Goal: Information Seeking & Learning: Learn about a topic

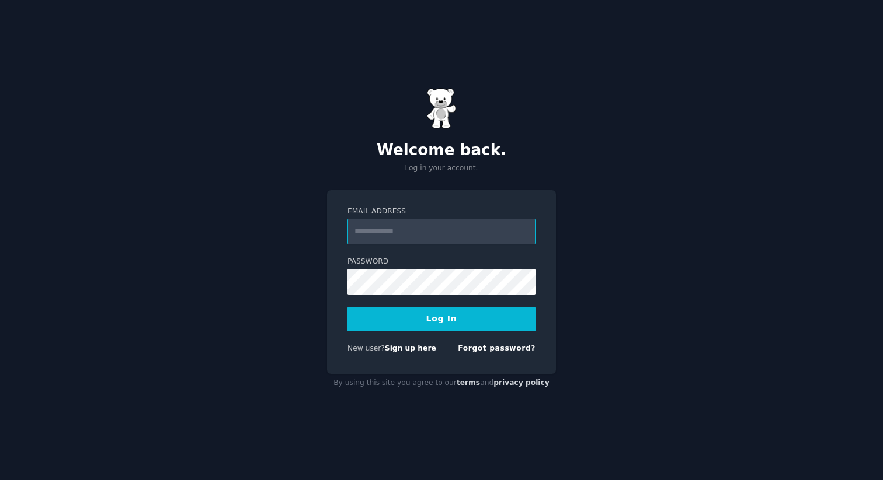
click at [406, 229] on input "Email Address" at bounding box center [441, 232] width 188 height 26
paste input "**********"
type input "**********"
click at [437, 320] on button "Log In" at bounding box center [441, 319] width 188 height 25
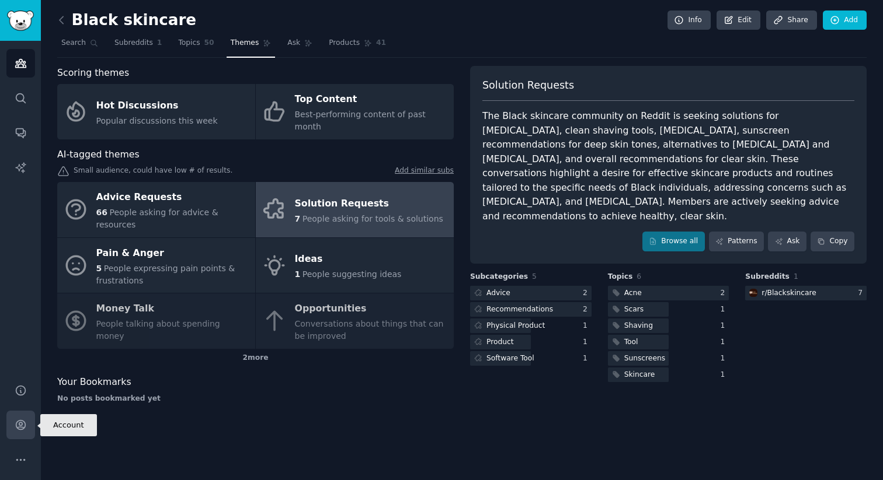
click at [26, 424] on icon "Sidebar" at bounding box center [21, 425] width 12 height 12
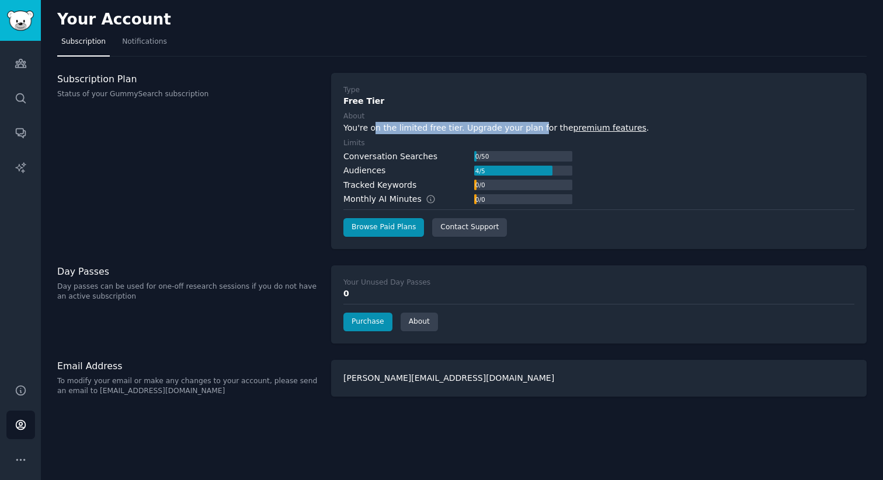
drag, startPoint x: 376, startPoint y: 129, endPoint x: 531, endPoint y: 123, distance: 154.8
click at [531, 123] on div "You're on the limited free tier. Upgrade your plan for the premium features ." at bounding box center [598, 128] width 511 height 12
click at [520, 130] on div "You're on the limited free tier. Upgrade your plan for the premium features ." at bounding box center [598, 128] width 511 height 12
click at [27, 23] on img "Sidebar" at bounding box center [20, 21] width 27 height 20
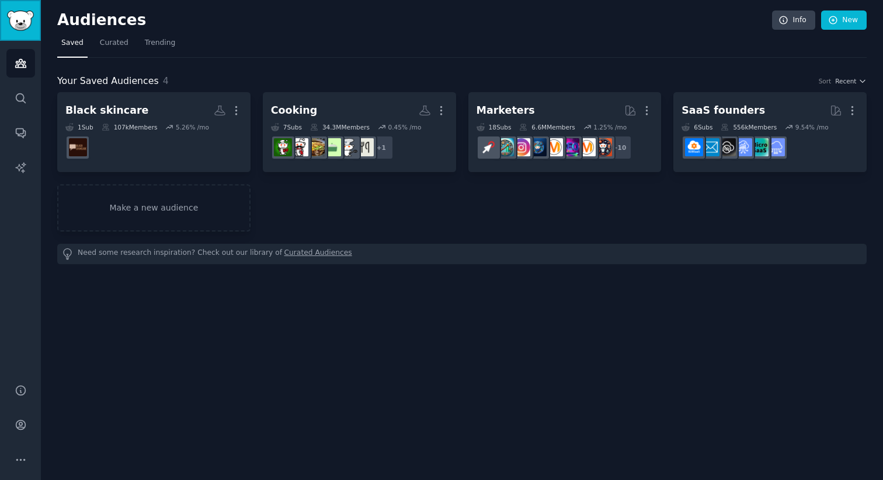
click at [23, 15] on img "Sidebar" at bounding box center [20, 21] width 27 height 20
click at [20, 424] on icon "Sidebar" at bounding box center [21, 425] width 12 height 12
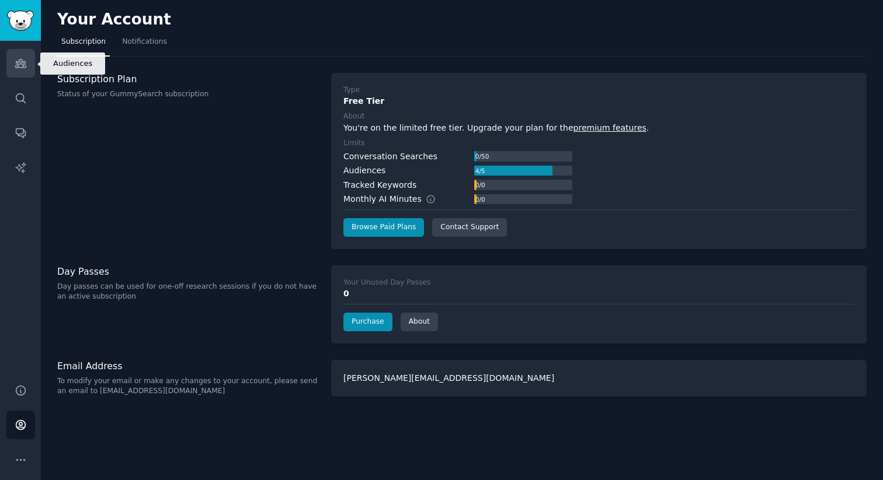
click at [22, 64] on icon "Sidebar" at bounding box center [21, 63] width 12 height 12
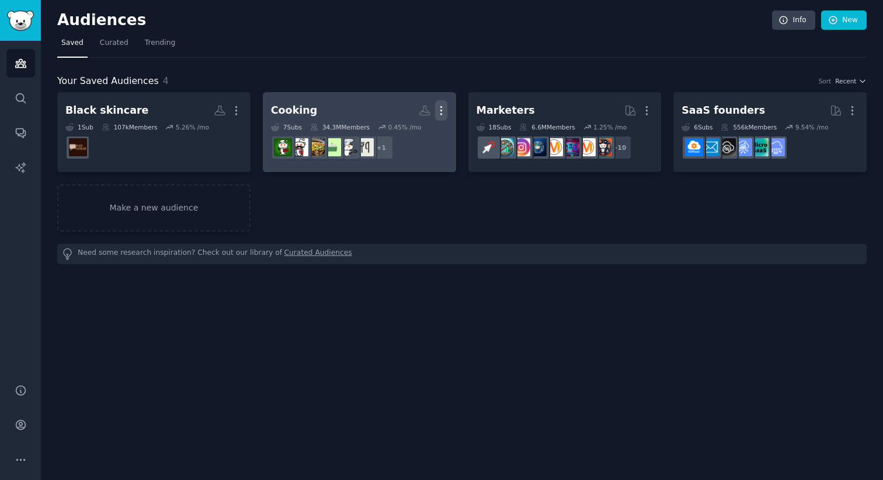
click at [442, 109] on icon "button" at bounding box center [441, 110] width 12 height 12
click at [409, 138] on p "Delete" at bounding box center [409, 135] width 27 height 12
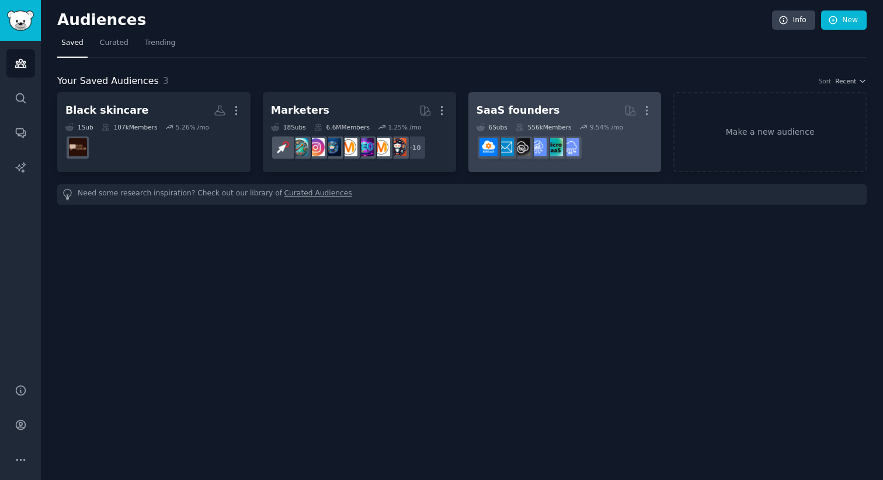
click at [515, 110] on div "SaaS founders" at bounding box center [517, 110] width 83 height 15
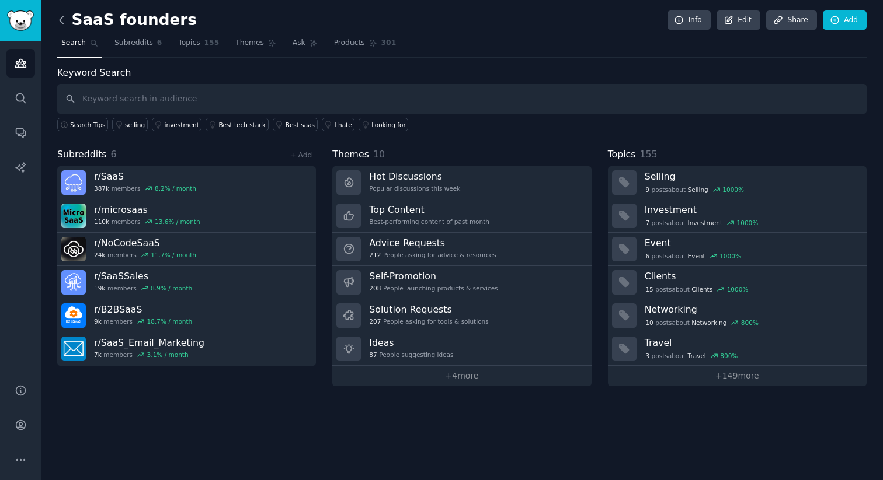
click at [62, 14] on icon at bounding box center [61, 20] width 12 height 12
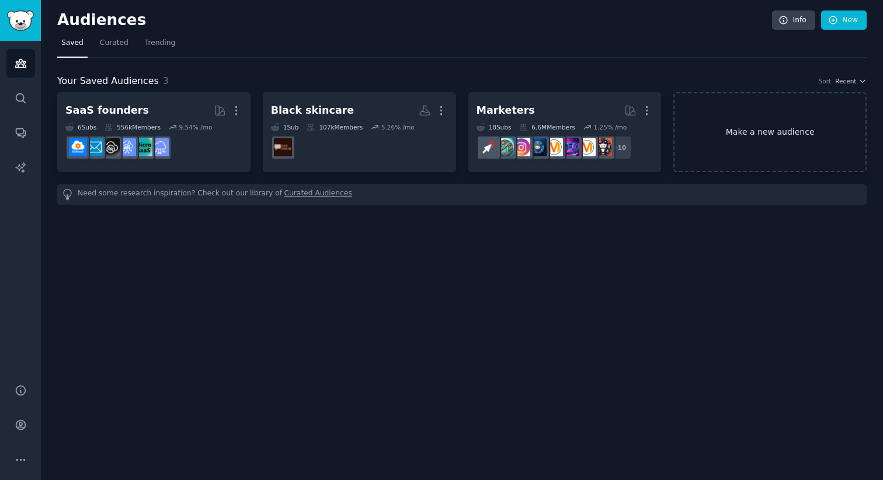
click at [754, 122] on link "Make a new audience" at bounding box center [769, 132] width 193 height 80
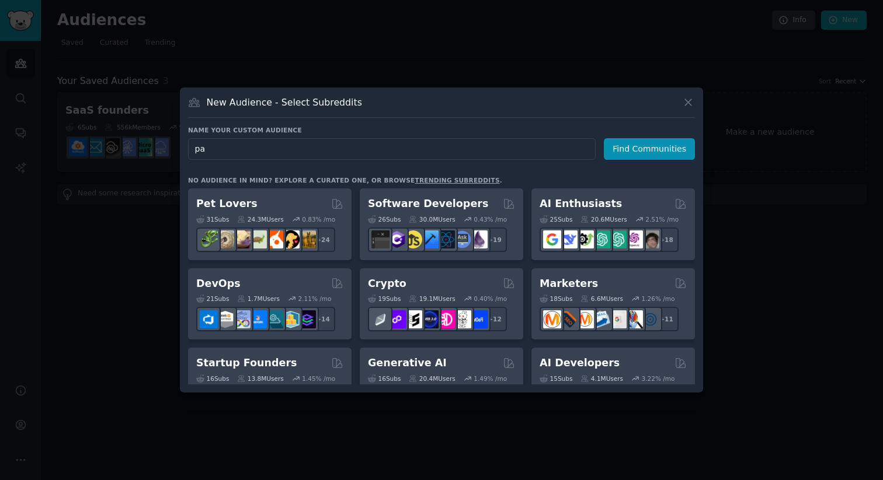
type input "p"
type input "ideas"
click button "Find Communities" at bounding box center [649, 149] width 91 height 22
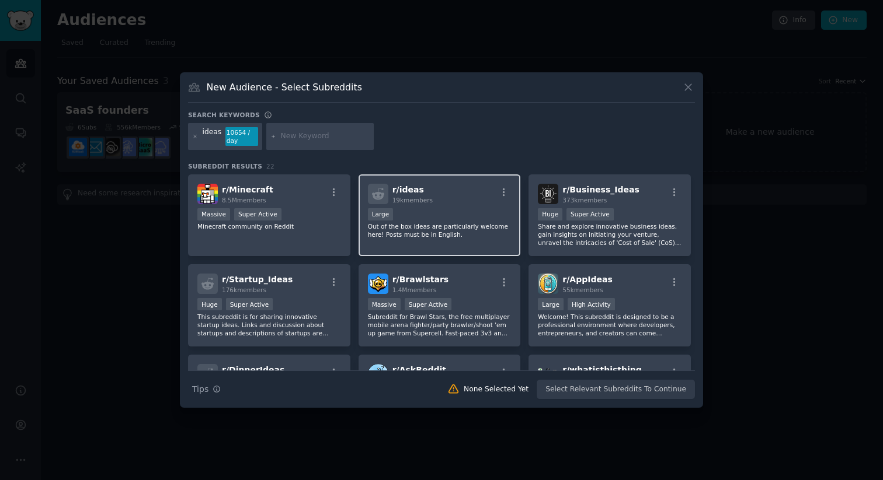
click at [470, 204] on div "r/ ideas 19k members" at bounding box center [440, 194] width 144 height 20
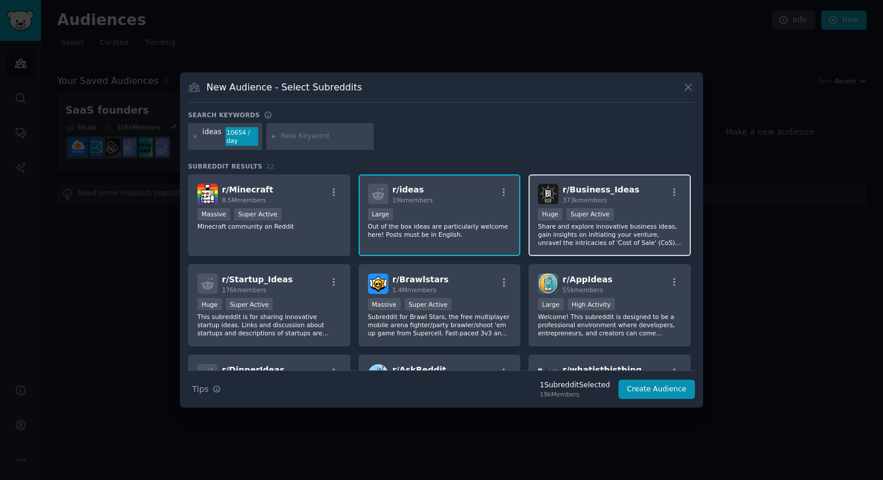
click at [626, 203] on div "373k members" at bounding box center [600, 200] width 76 height 8
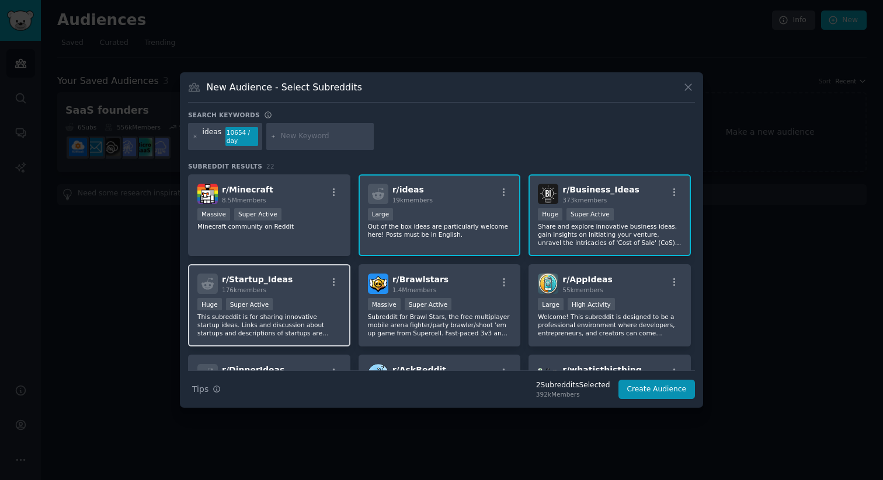
click at [301, 301] on div "Huge Super Active" at bounding box center [269, 305] width 144 height 15
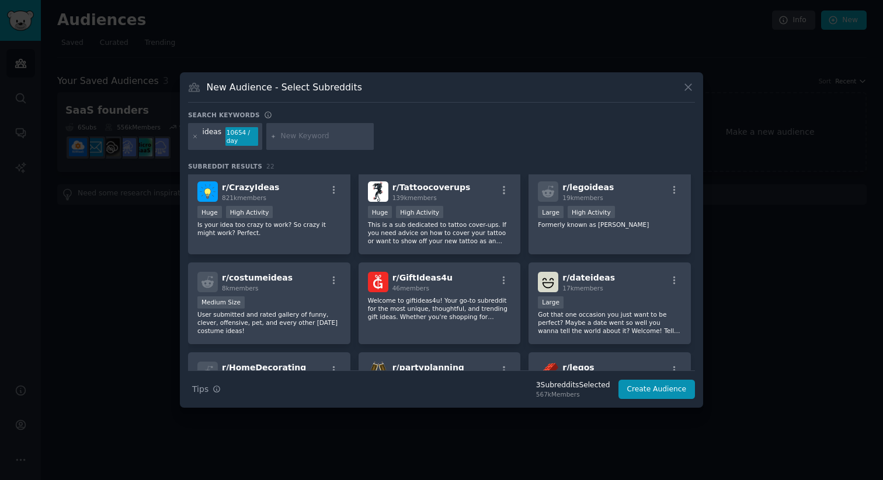
scroll to position [273, 0]
click at [313, 207] on div "Huge High Activity" at bounding box center [269, 212] width 144 height 15
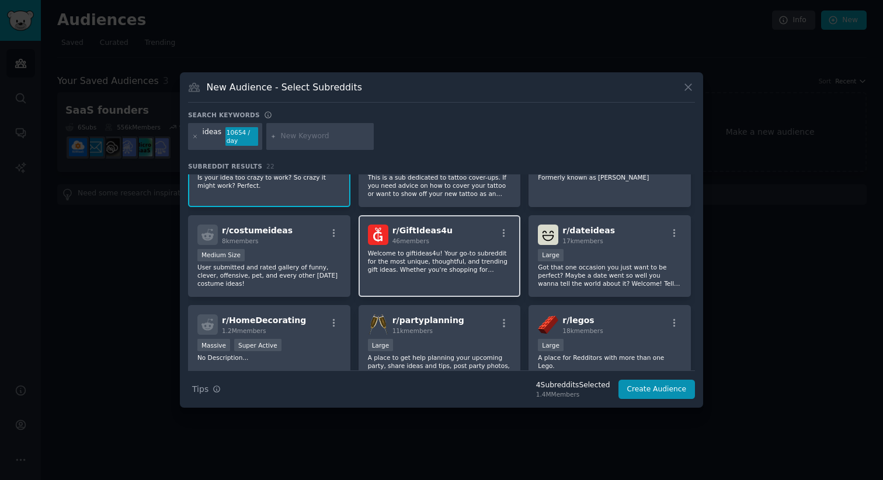
scroll to position [321, 0]
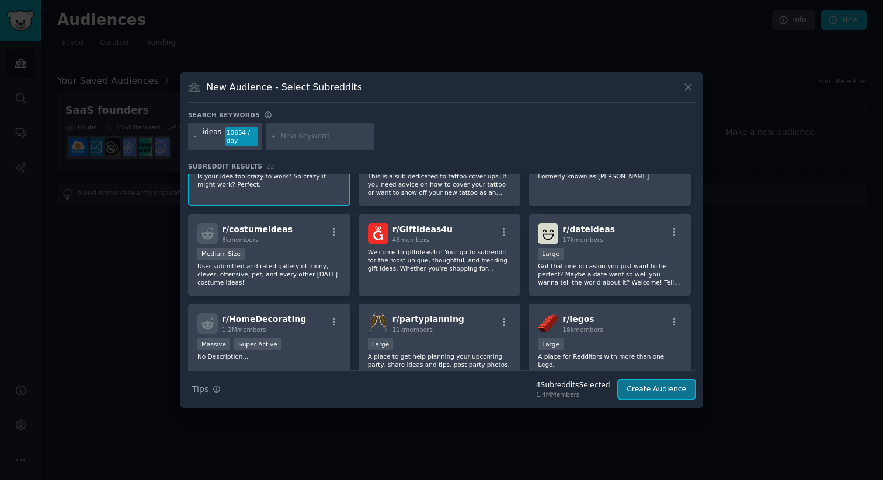
click at [649, 386] on button "Create Audience" at bounding box center [656, 390] width 77 height 20
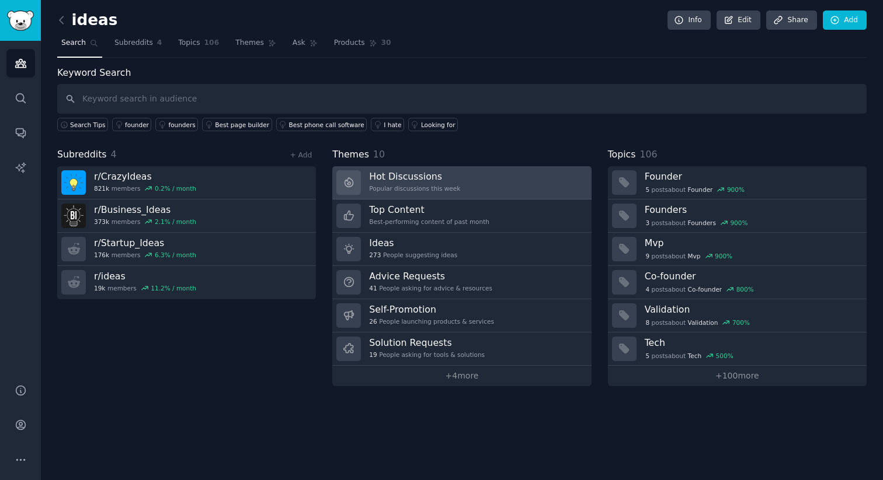
click at [442, 183] on div "Hot Discussions Popular discussions this week" at bounding box center [414, 182] width 91 height 25
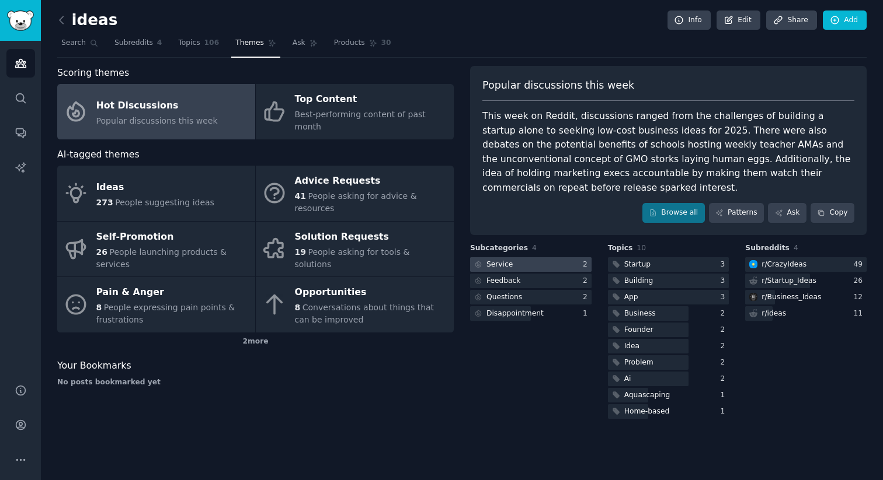
click at [509, 262] on div "Service" at bounding box center [499, 265] width 26 height 11
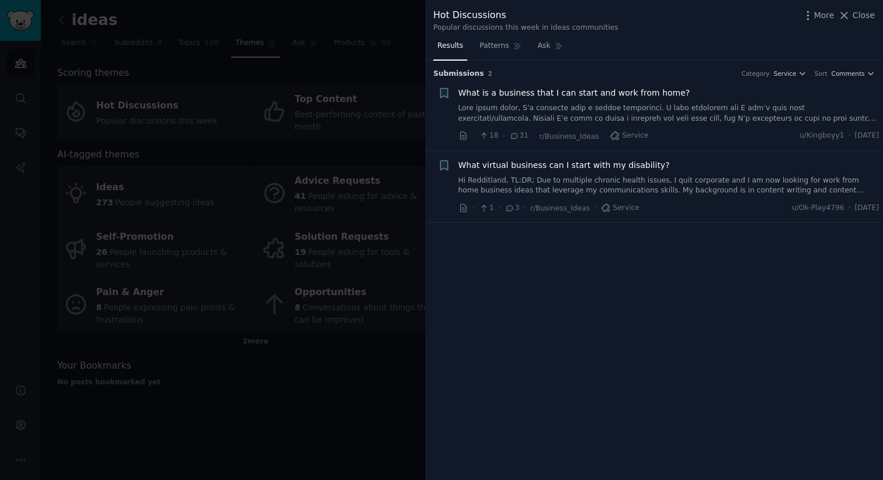
click at [615, 116] on link at bounding box center [668, 113] width 421 height 20
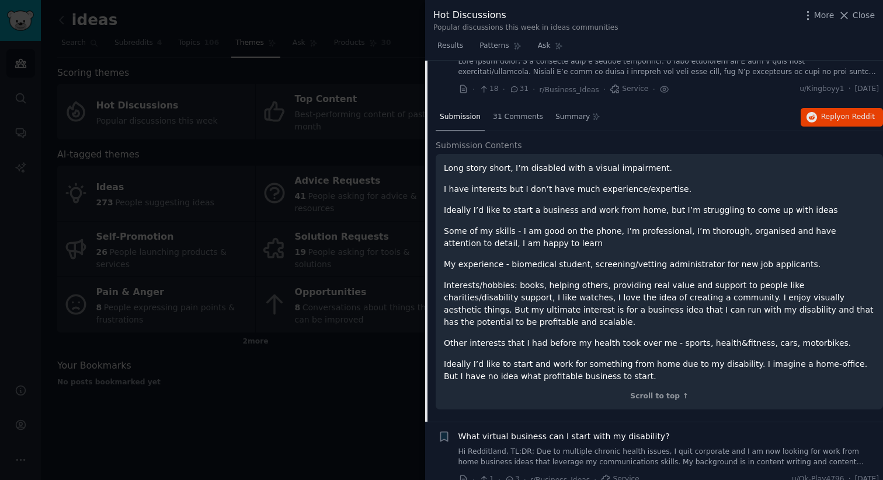
scroll to position [61, 0]
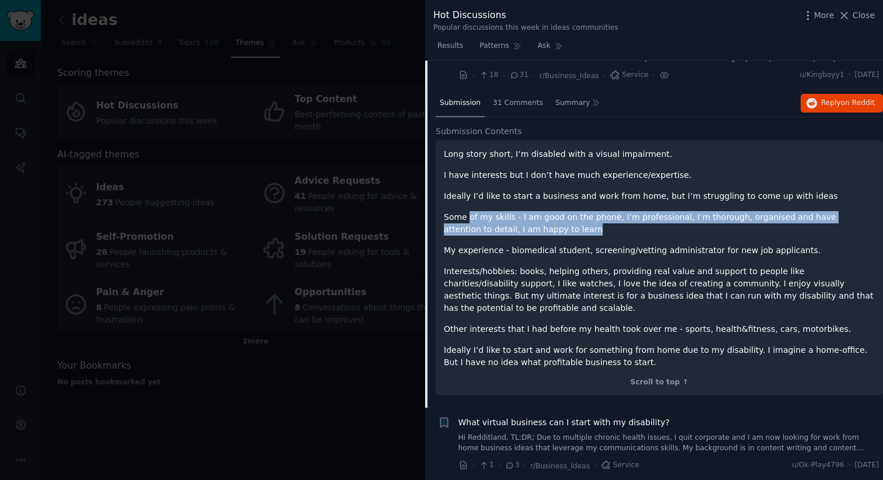
drag, startPoint x: 467, startPoint y: 218, endPoint x: 564, endPoint y: 225, distance: 97.8
click at [564, 226] on p "Some of my skills - I am good on the phone, I’m professional, I’m thorough, org…" at bounding box center [659, 223] width 431 height 25
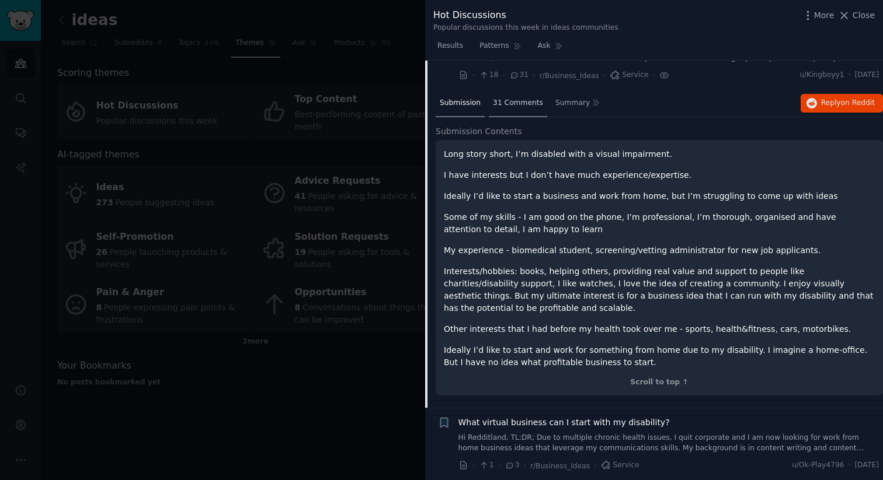
click at [523, 103] on span "31 Comments" at bounding box center [518, 103] width 50 height 11
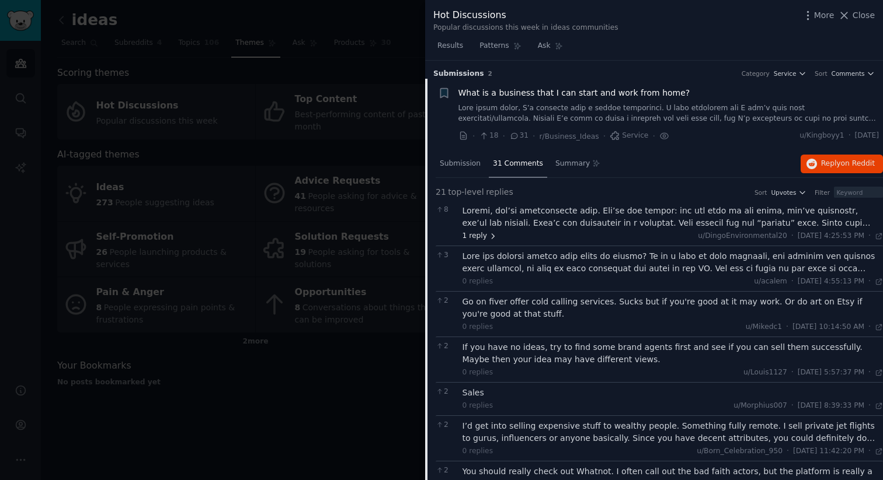
click at [490, 236] on icon at bounding box center [493, 236] width 8 height 8
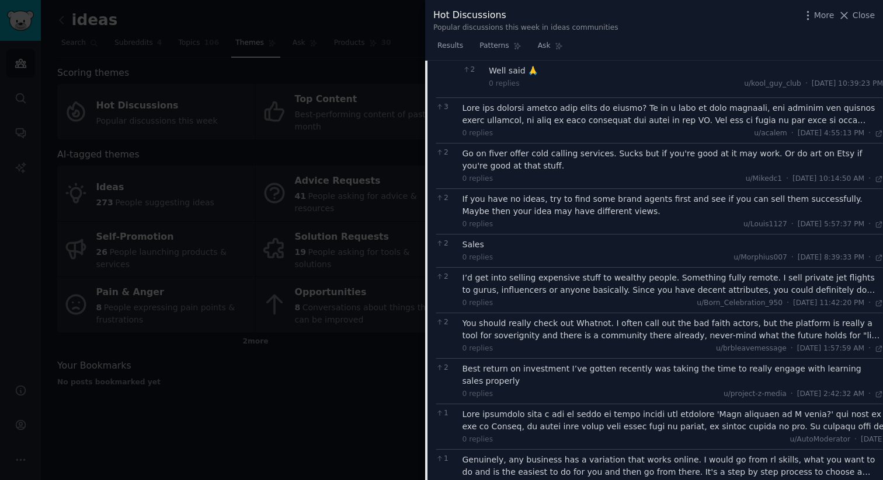
scroll to position [226, 0]
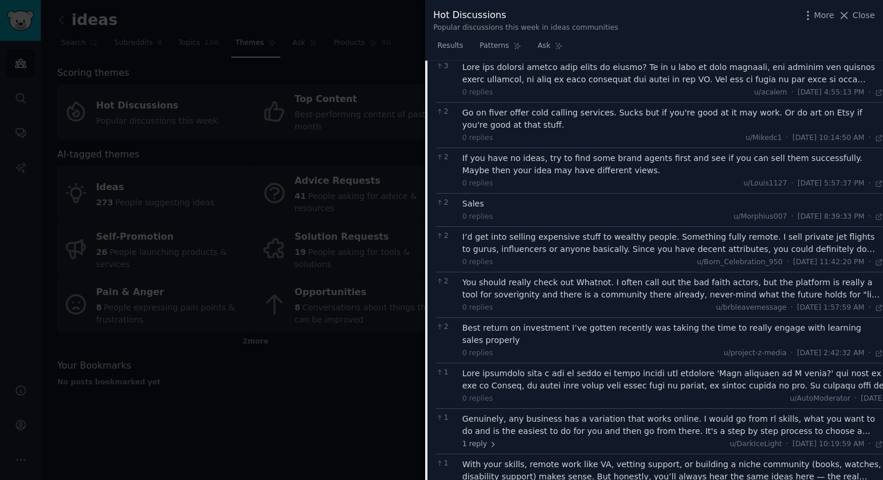
click at [528, 245] on div "I’d get into selling expensive stuff to wealthy people. Something fully remote.…" at bounding box center [672, 243] width 421 height 25
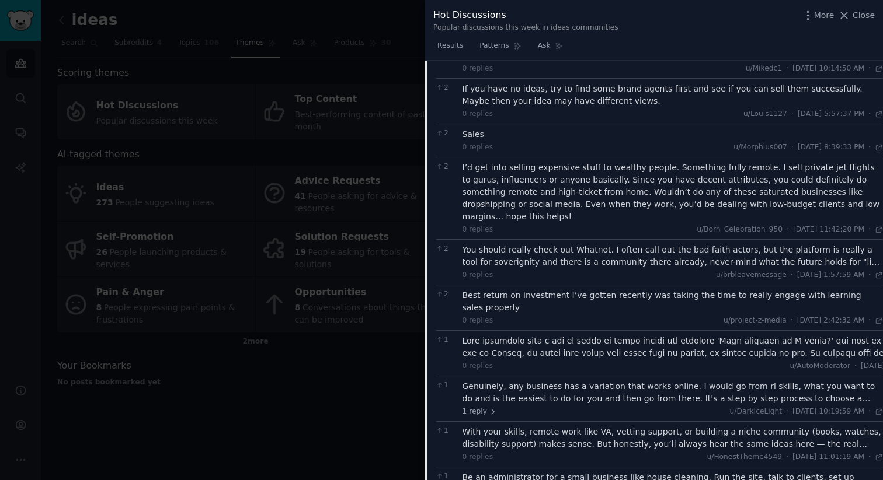
scroll to position [0, 0]
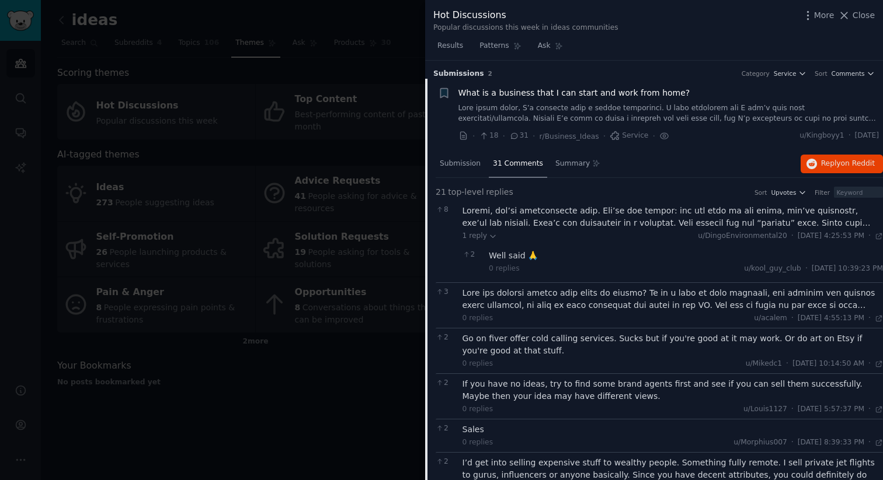
click at [478, 92] on span "What is a business that I can start and work from home?" at bounding box center [574, 93] width 232 height 12
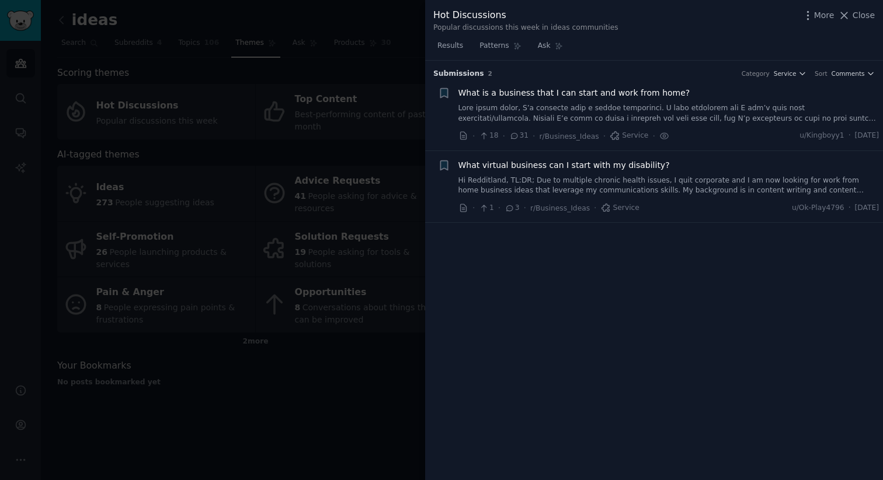
click at [485, 168] on span "What virtual business can I start with my disability?" at bounding box center [563, 165] width 211 height 12
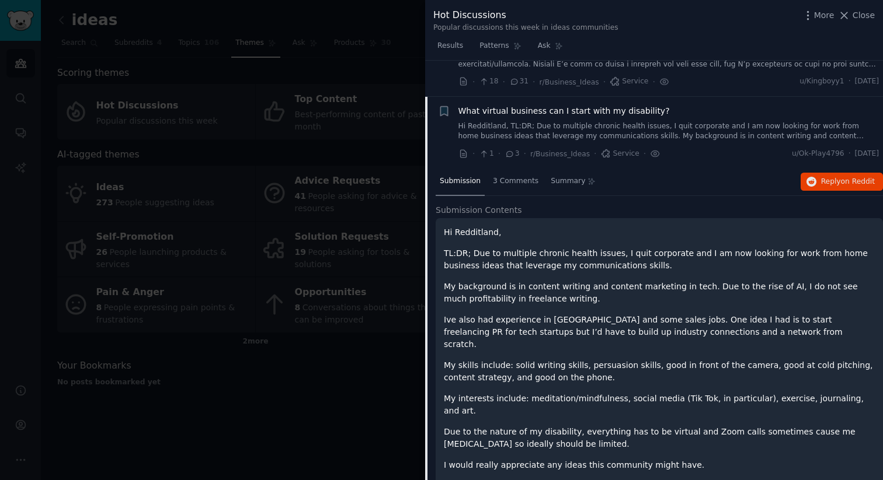
scroll to position [82, 0]
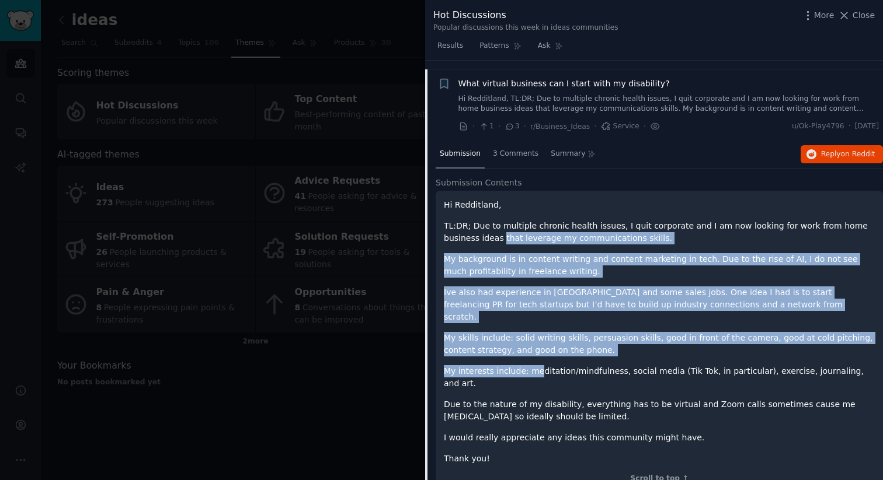
drag, startPoint x: 466, startPoint y: 238, endPoint x: 538, endPoint y: 354, distance: 136.6
click at [538, 354] on div "Hi Redditland, TL:DR; Due to multiple chronic health issues, I quit corporate a…" at bounding box center [659, 332] width 431 height 266
click at [528, 306] on p "Ive also had experience in [GEOGRAPHIC_DATA] and some sales jobs. One idea I ha…" at bounding box center [659, 305] width 431 height 37
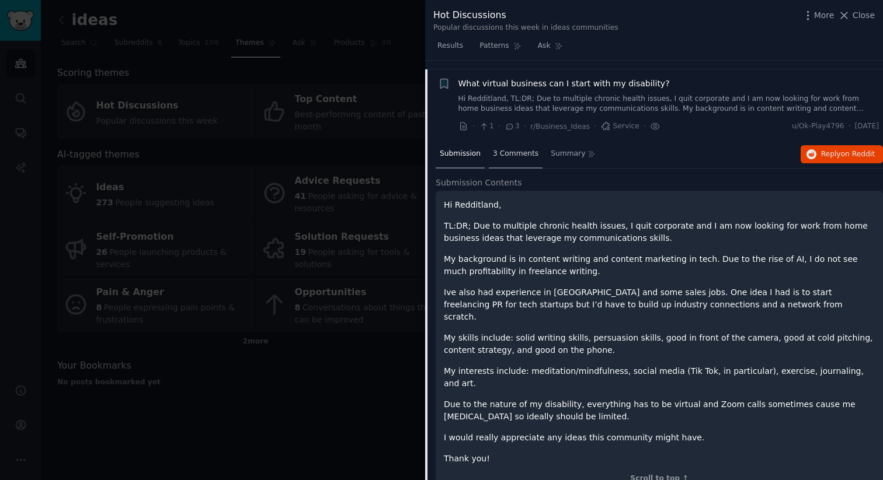
click at [504, 159] on div "3 Comments" at bounding box center [516, 155] width 54 height 28
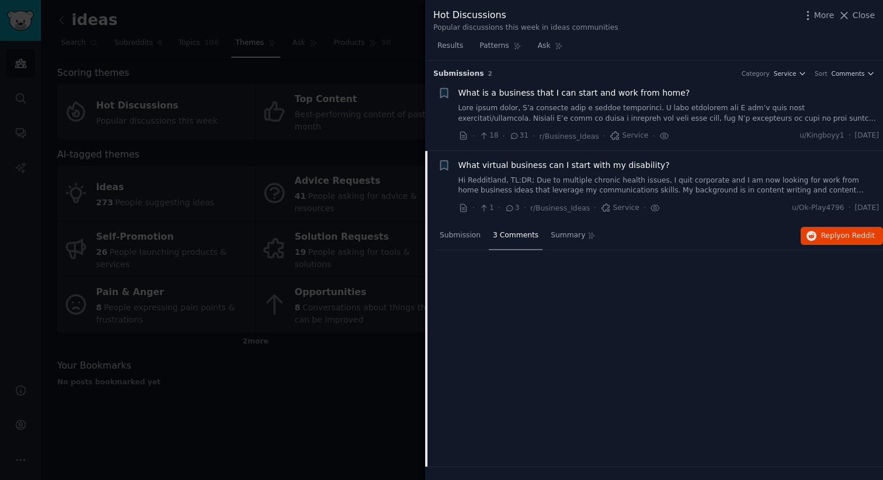
scroll to position [0, 0]
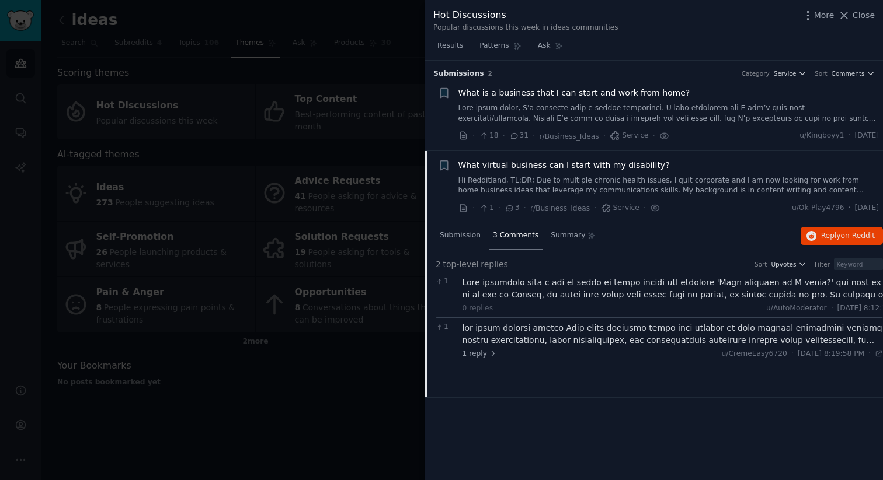
click at [555, 294] on div at bounding box center [692, 289] width 460 height 25
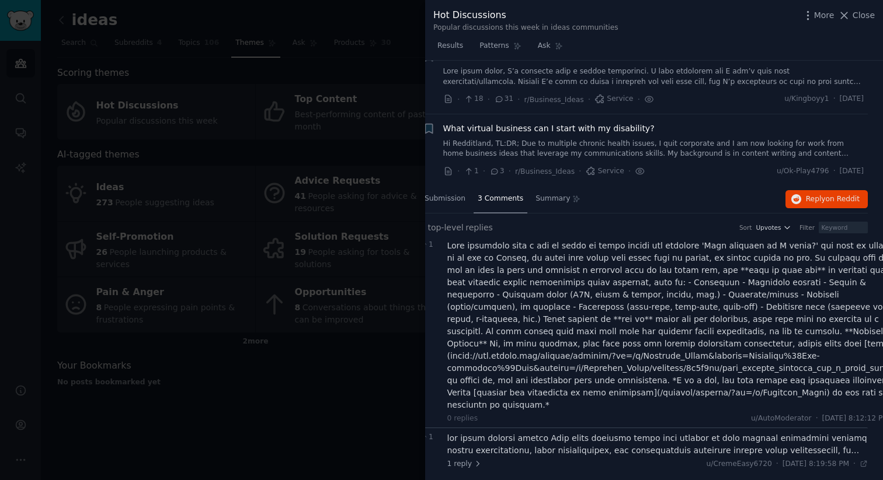
scroll to position [49, 15]
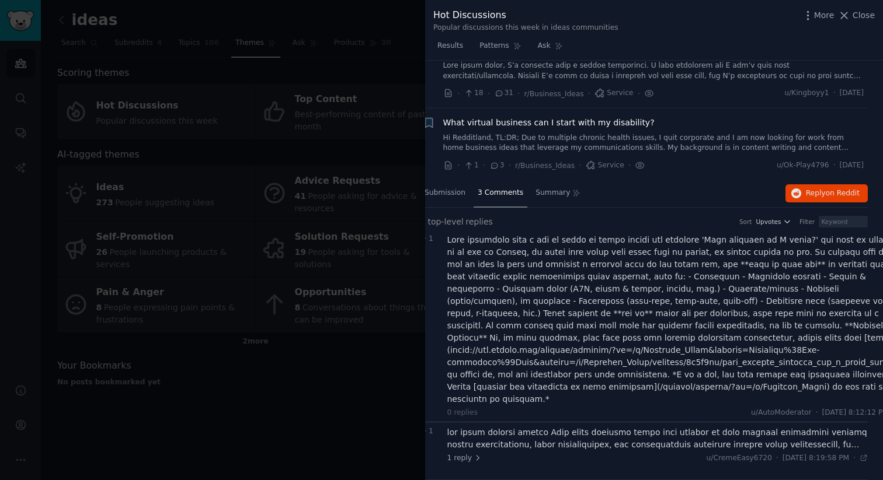
click at [475, 117] on span "What virtual business can I start with my disability?" at bounding box center [548, 123] width 211 height 12
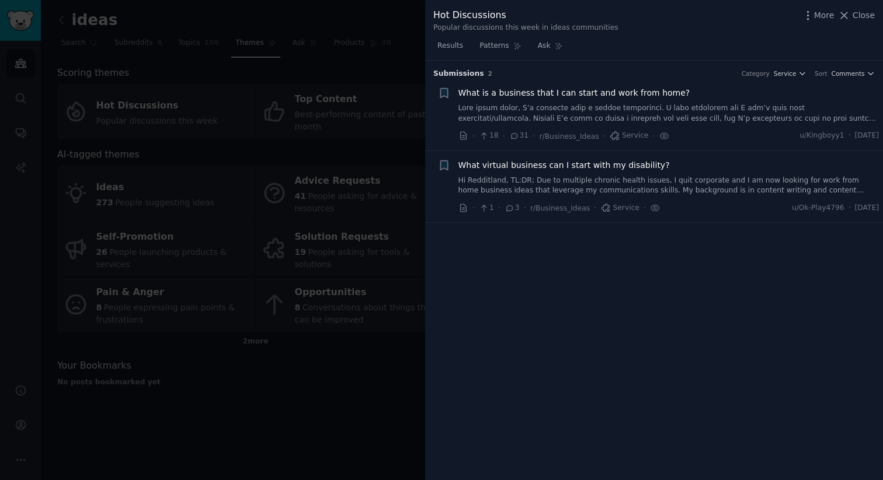
click at [399, 130] on div at bounding box center [441, 240] width 883 height 480
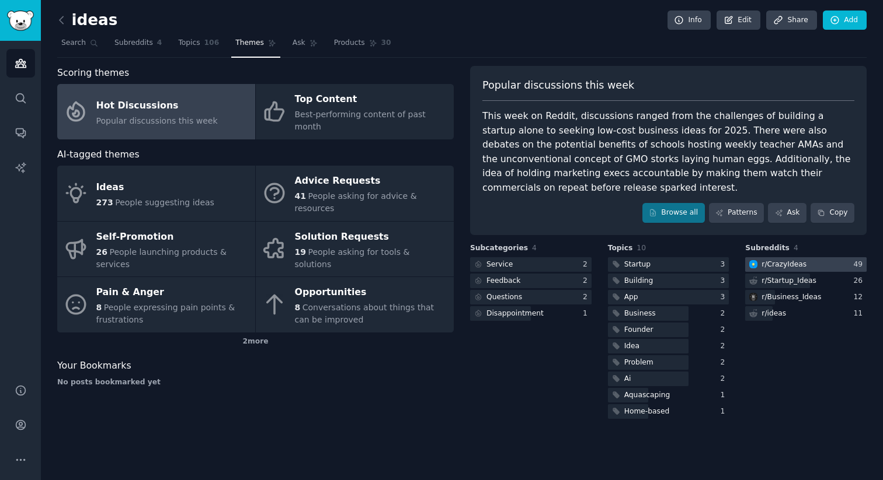
click at [772, 266] on div "r/ CrazyIdeas" at bounding box center [783, 265] width 45 height 11
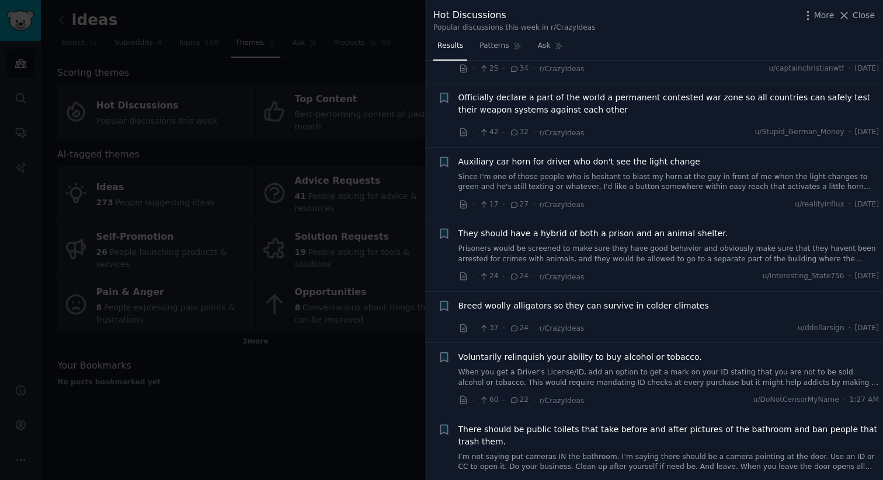
scroll to position [928, 0]
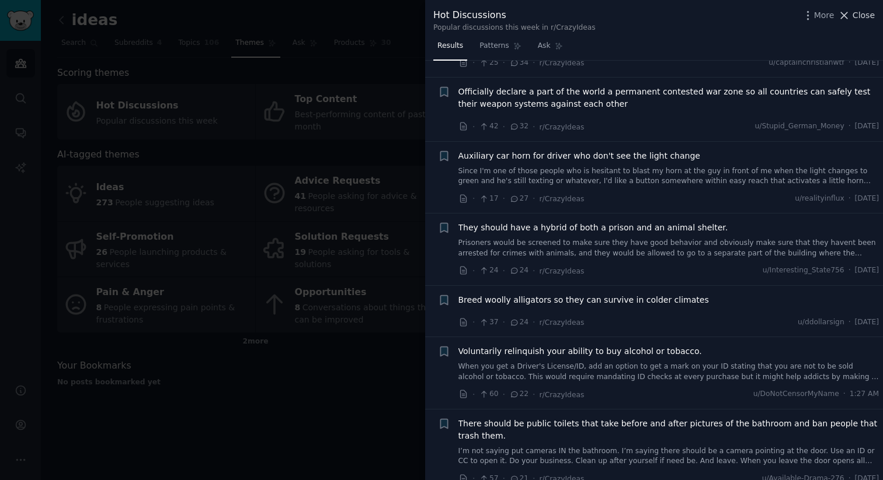
click at [852, 13] on button "Close" at bounding box center [856, 15] width 37 height 12
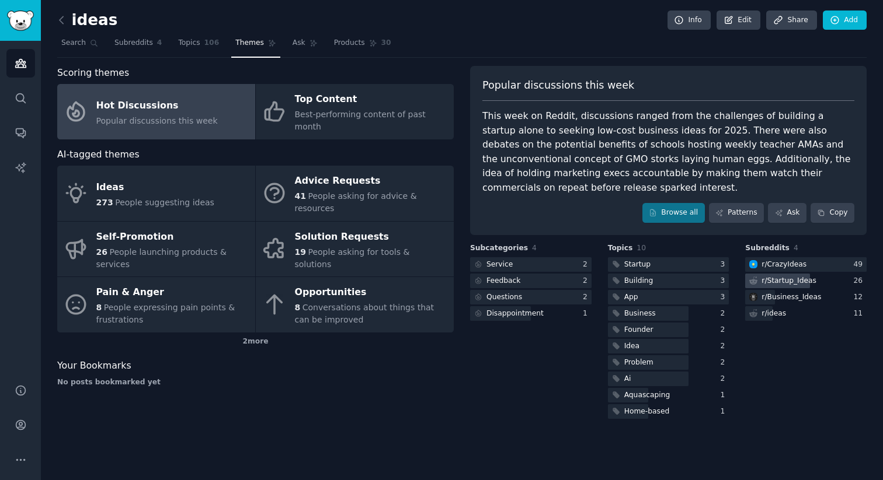
click at [808, 281] on div "r/ Startup_Ideas" at bounding box center [788, 281] width 55 height 11
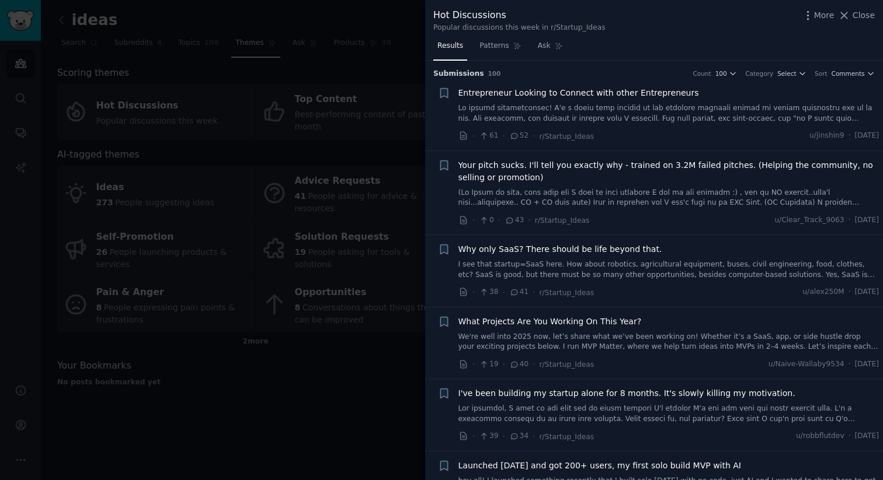
click at [626, 116] on link at bounding box center [668, 113] width 421 height 20
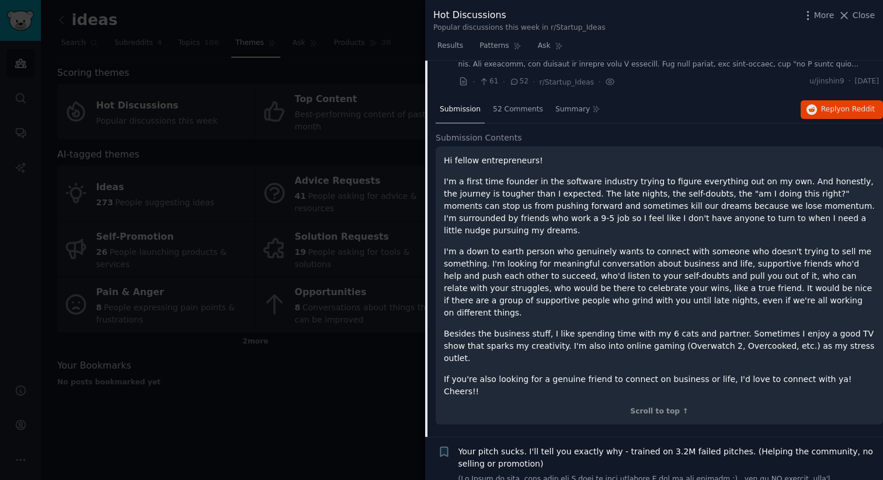
scroll to position [55, 0]
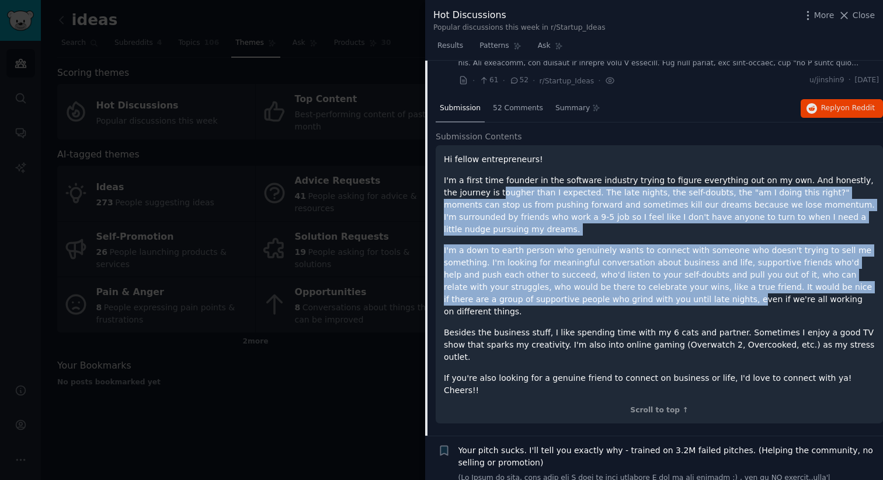
drag, startPoint x: 483, startPoint y: 196, endPoint x: 654, endPoint y: 297, distance: 198.4
click at [654, 297] on div "Hi fellow entrepreneurs! I'm a first time founder in the software industry tryi…" at bounding box center [659, 275] width 431 height 243
click at [641, 285] on p "I'm a down to earth person who genuinely wants to connect with someone who does…" at bounding box center [659, 282] width 431 height 74
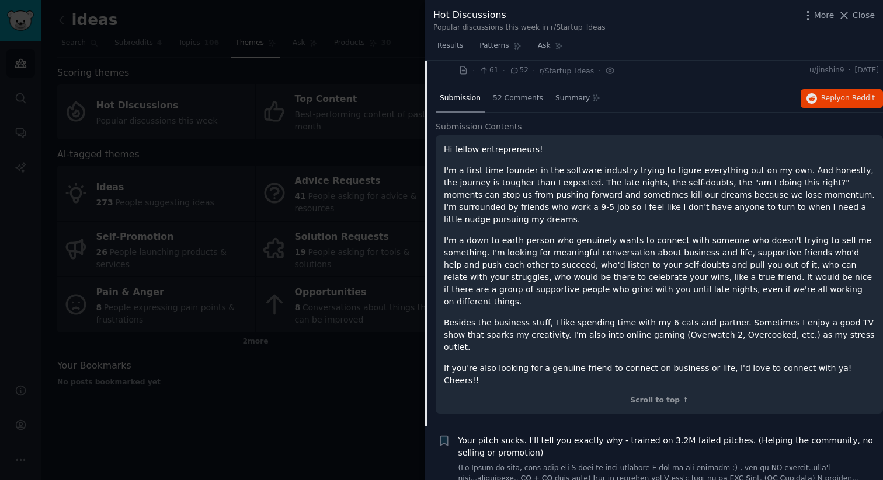
scroll to position [64, 0]
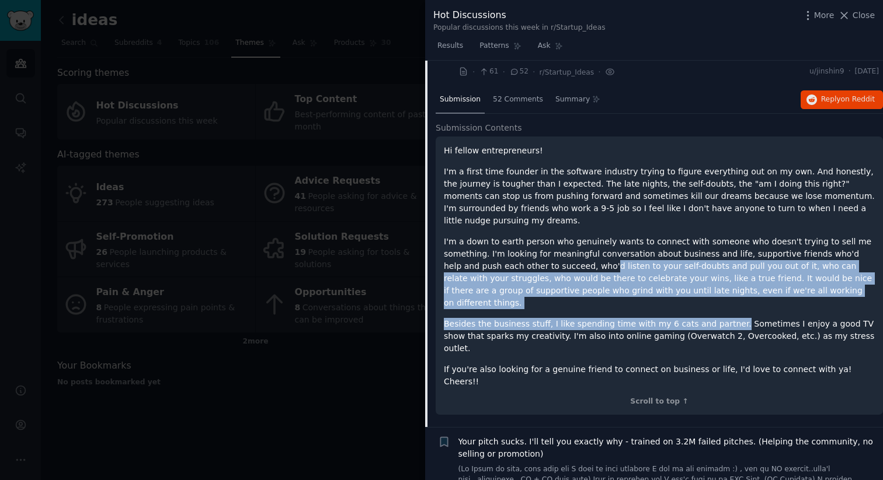
drag, startPoint x: 570, startPoint y: 264, endPoint x: 723, endPoint y: 316, distance: 161.5
click at [723, 316] on div "Hi fellow entrepreneurs! I'm a first time founder in the software industry tryi…" at bounding box center [659, 266] width 431 height 243
click at [685, 301] on div "Hi fellow entrepreneurs! I'm a first time founder in the software industry tryi…" at bounding box center [659, 266] width 431 height 243
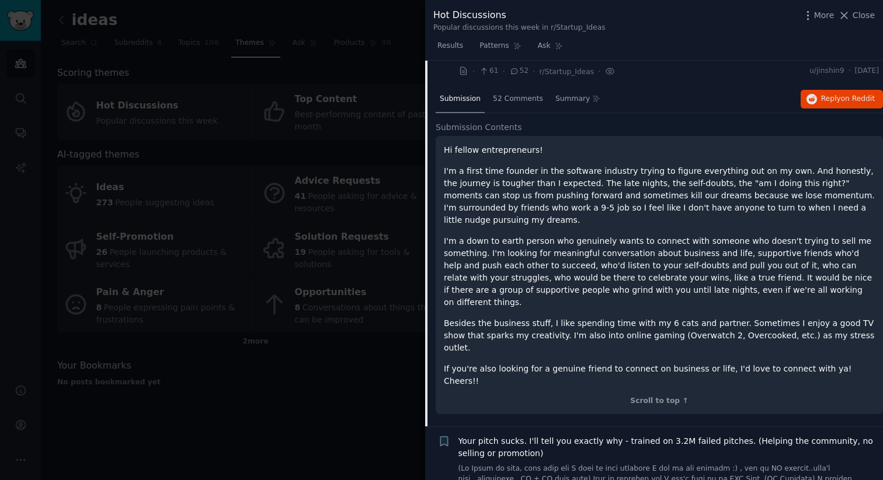
scroll to position [59, 0]
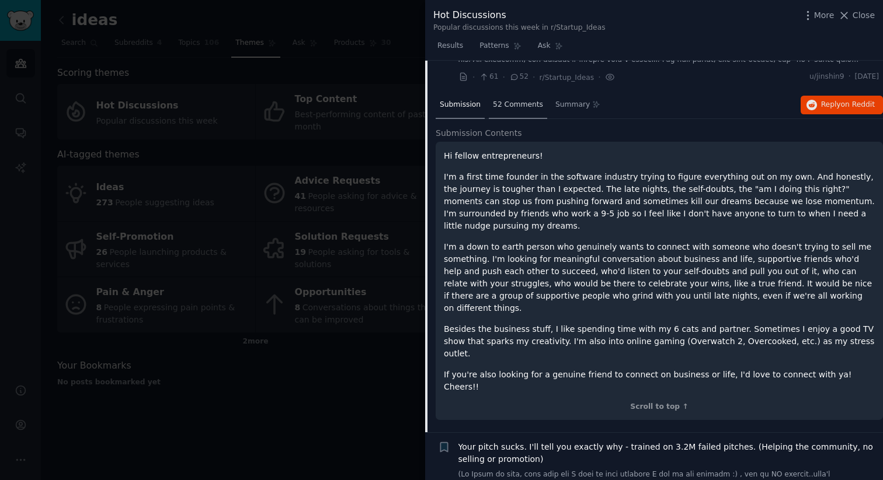
click at [500, 111] on div "52 Comments" at bounding box center [518, 106] width 58 height 28
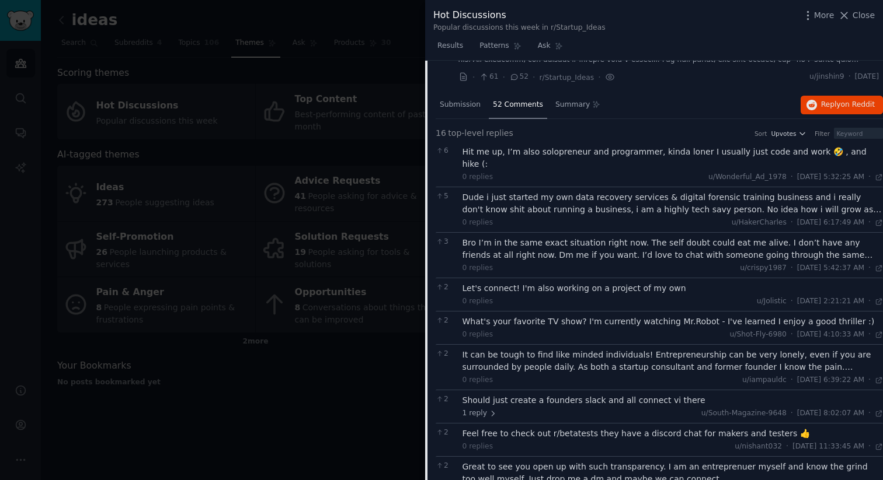
click at [680, 191] on div "Dude i just started my own data recovery services & digital forensic training b…" at bounding box center [672, 203] width 421 height 25
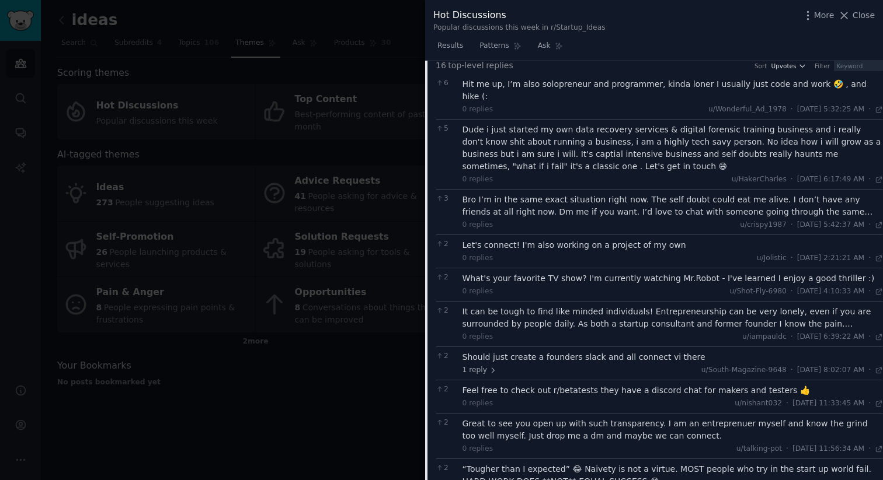
scroll to position [118, 0]
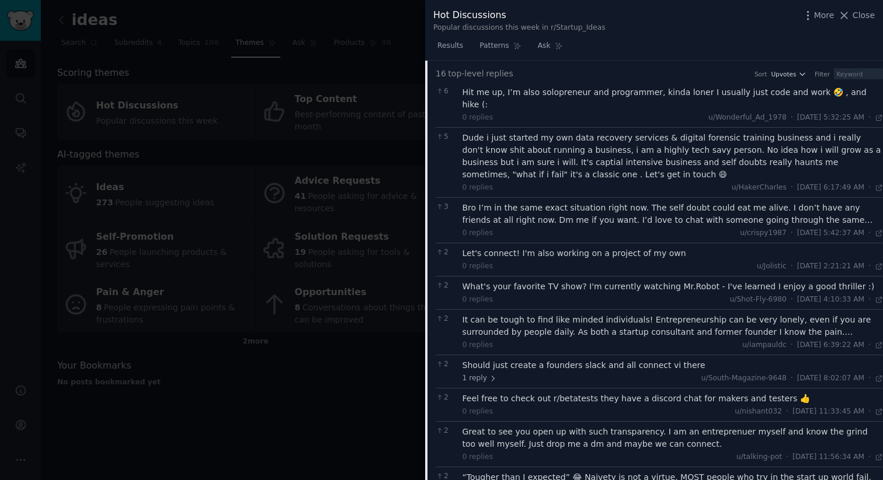
click at [616, 208] on div "Bro I’m in the same exact situation right now. The self doubt could eat me aliv…" at bounding box center [672, 214] width 421 height 25
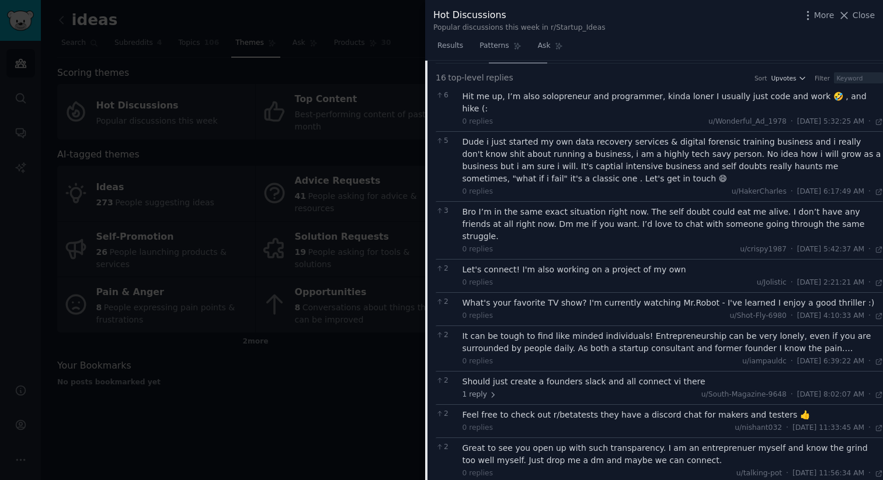
scroll to position [116, 0]
drag, startPoint x: 510, startPoint y: 210, endPoint x: 648, endPoint y: 214, distance: 137.8
click at [649, 214] on div "Bro I’m in the same exact situation right now. The self doubt could eat me aliv…" at bounding box center [672, 223] width 421 height 37
click at [627, 211] on div "Bro I’m in the same exact situation right now. The self doubt could eat me aliv…" at bounding box center [672, 223] width 421 height 37
drag, startPoint x: 611, startPoint y: 210, endPoint x: 772, endPoint y: 210, distance: 161.7
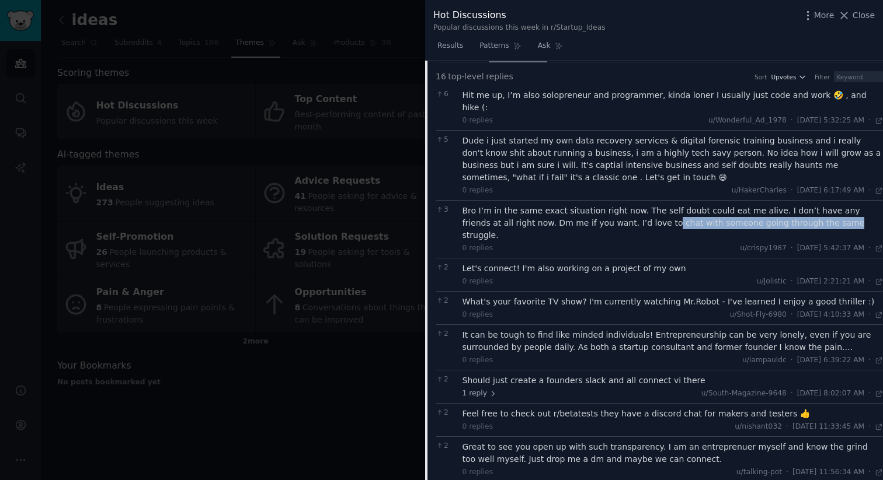
click at [774, 210] on div "Bro I’m in the same exact situation right now. The self doubt could eat me aliv…" at bounding box center [672, 223] width 421 height 37
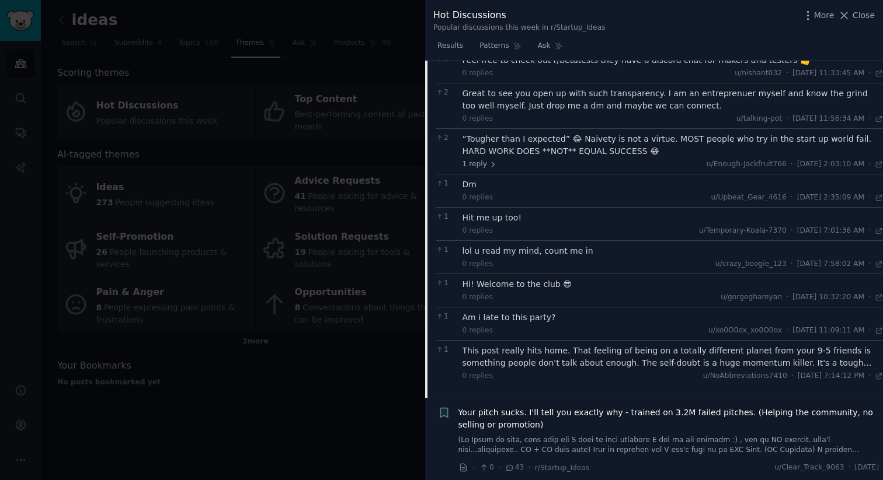
scroll to position [511, 0]
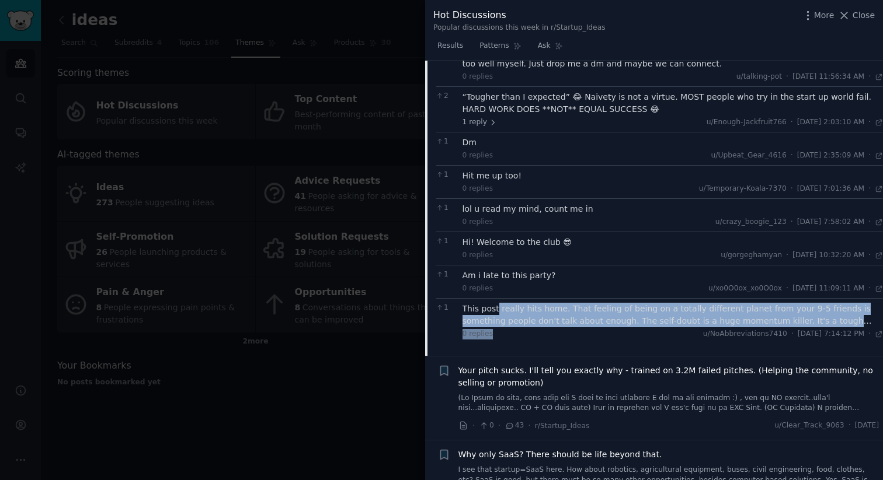
drag, startPoint x: 497, startPoint y: 287, endPoint x: 614, endPoint y: 305, distance: 117.6
click at [614, 305] on div "This post really hits home. That feeling of being on a totally different planet…" at bounding box center [672, 321] width 421 height 37
click at [598, 303] on div "This post really hits home. That feeling of being on a totally different planet…" at bounding box center [672, 315] width 421 height 25
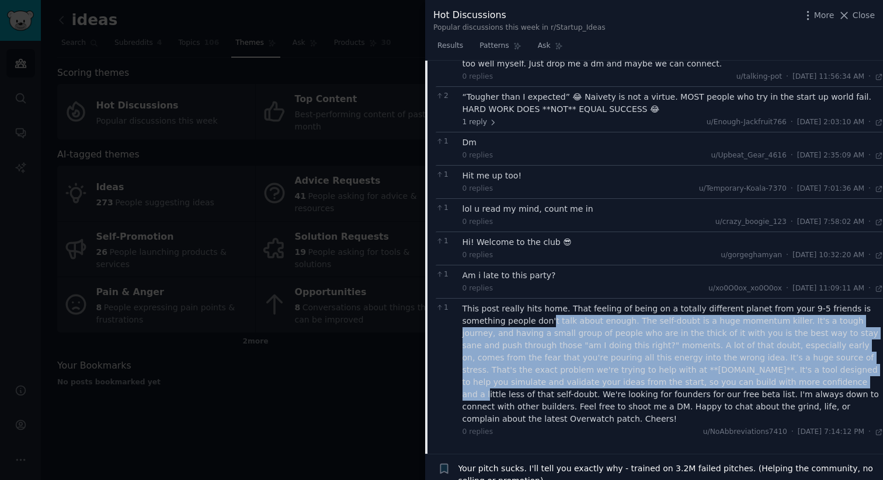
drag, startPoint x: 506, startPoint y: 301, endPoint x: 653, endPoint y: 359, distance: 158.3
click at [653, 360] on div "This post really hits home. That feeling of being on a totally different planet…" at bounding box center [672, 364] width 421 height 123
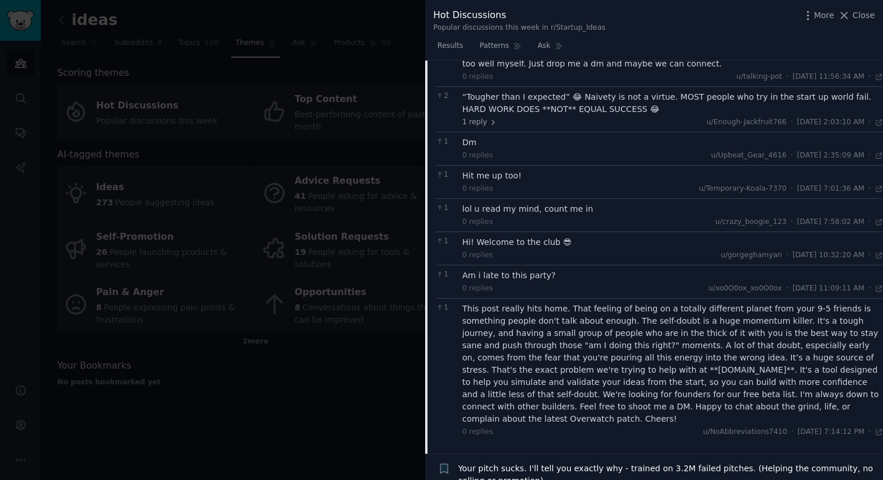
click at [642, 353] on div "This post really hits home. That feeling of being on a totally different planet…" at bounding box center [672, 364] width 421 height 123
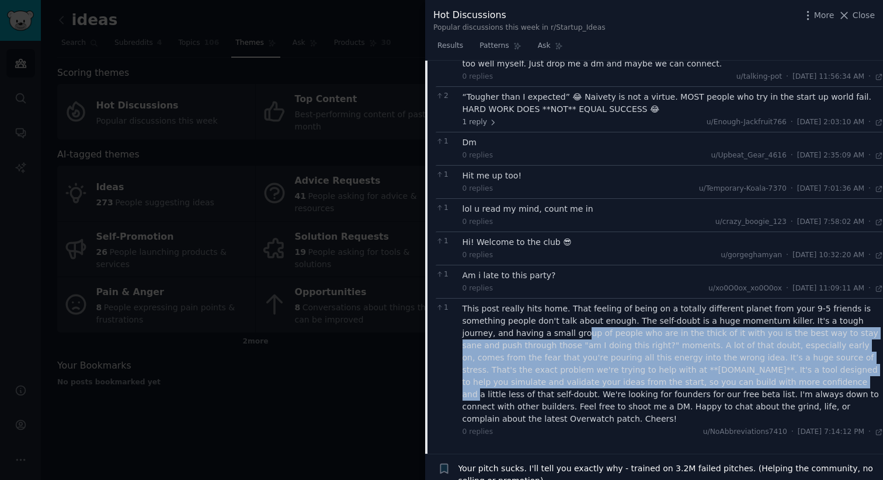
drag, startPoint x: 496, startPoint y: 310, endPoint x: 643, endPoint y: 351, distance: 152.8
click at [643, 351] on div "This post really hits home. That feeling of being on a totally different planet…" at bounding box center [672, 364] width 421 height 123
click at [631, 347] on div "This post really hits home. That feeling of being on a totally different planet…" at bounding box center [672, 364] width 421 height 123
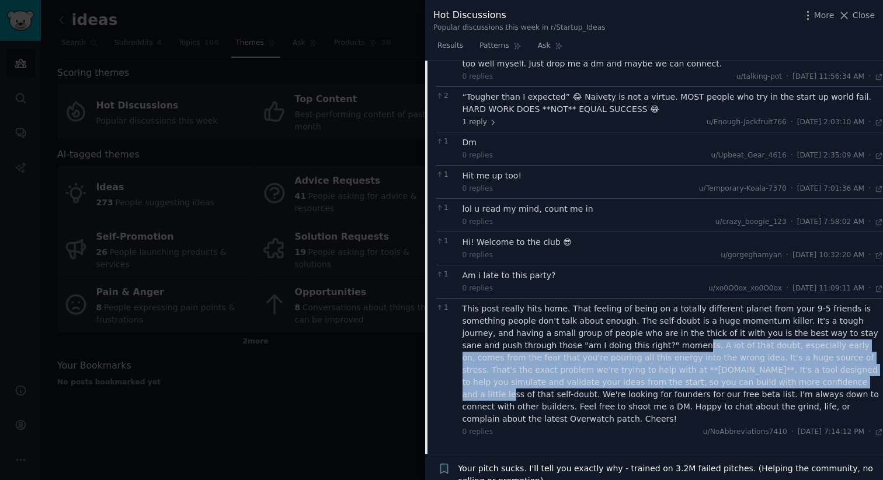
drag, startPoint x: 578, startPoint y: 321, endPoint x: 675, endPoint y: 362, distance: 104.6
click at [675, 362] on div "This post really hits home. That feeling of being on a totally different planet…" at bounding box center [672, 364] width 421 height 123
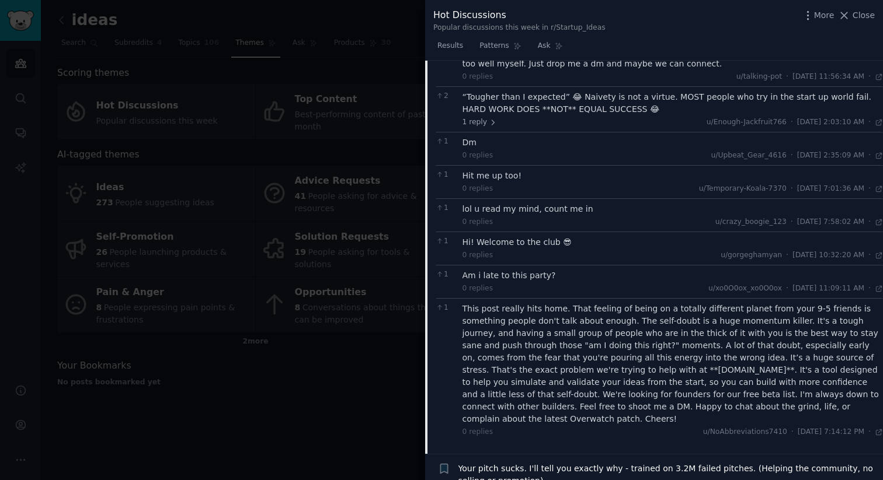
click at [650, 381] on div "This post really hits home. That feeling of being on a totally different planet…" at bounding box center [672, 364] width 421 height 123
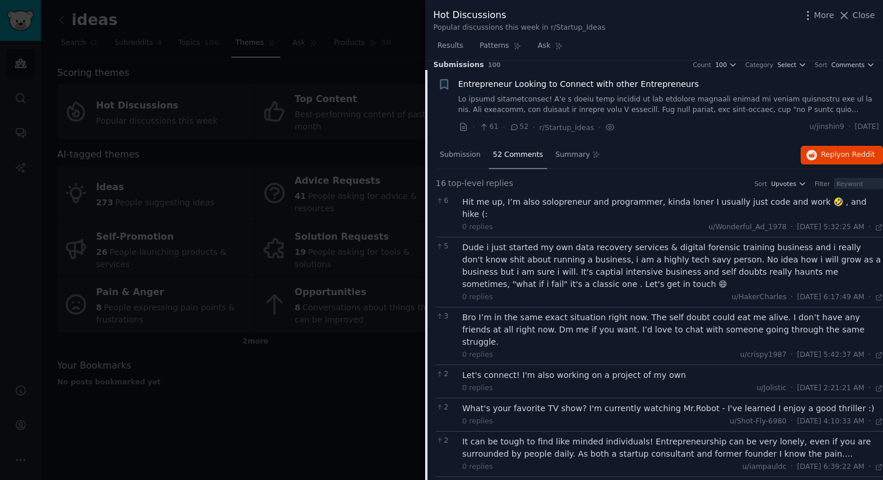
scroll to position [0, 0]
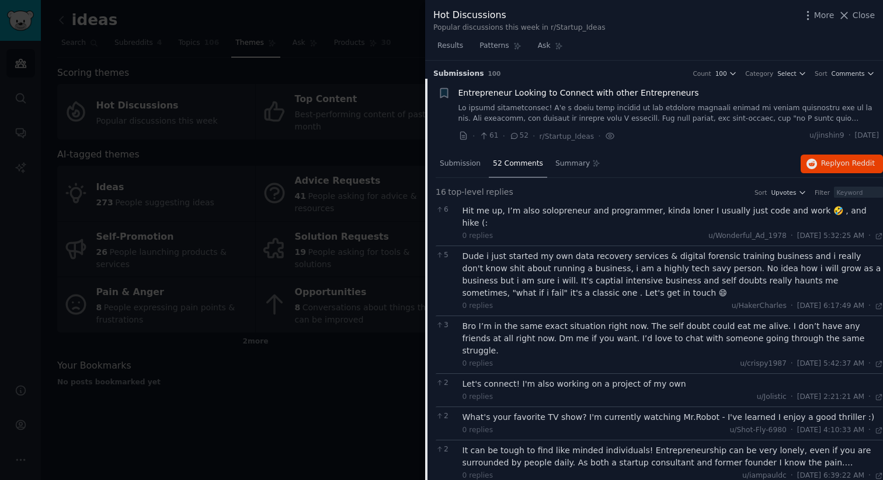
click at [830, 118] on link at bounding box center [668, 113] width 421 height 20
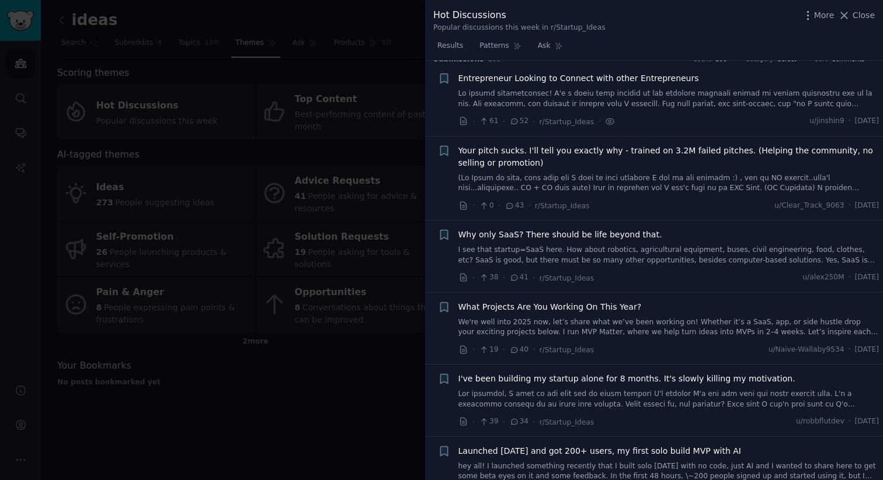
scroll to position [18, 0]
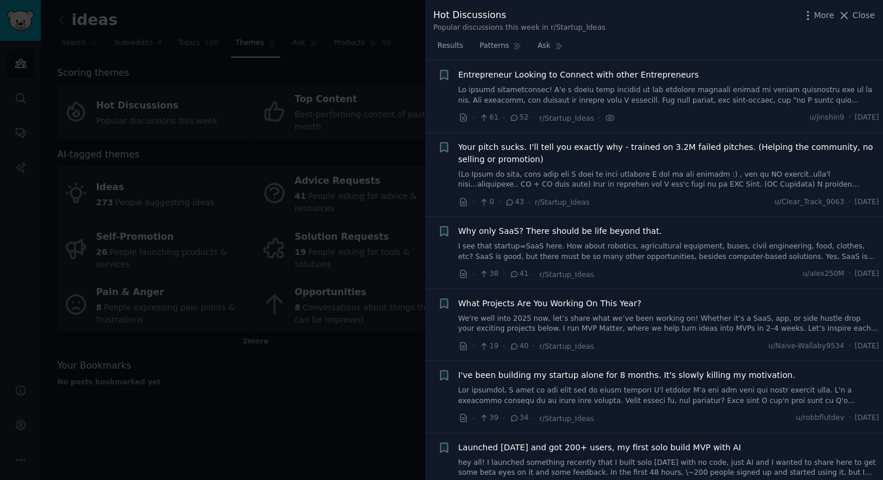
click at [740, 102] on link at bounding box center [668, 95] width 421 height 20
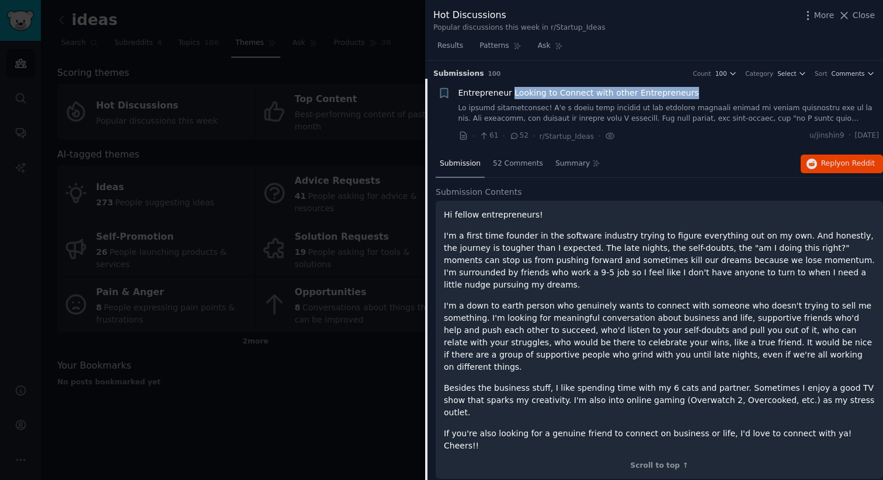
drag, startPoint x: 689, startPoint y: 93, endPoint x: 511, endPoint y: 95, distance: 178.0
click at [511, 95] on div "Entrepreneur Looking to Connect with other Entrepreneurs" at bounding box center [668, 93] width 421 height 12
copy span "Looking to Connect with other Entrepreneurs"
click at [508, 164] on span "52 Comments" at bounding box center [518, 164] width 50 height 11
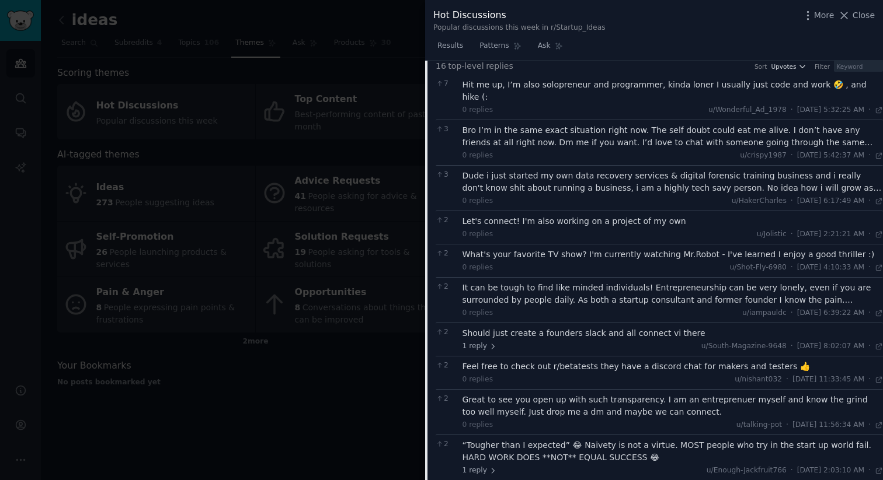
scroll to position [119, 0]
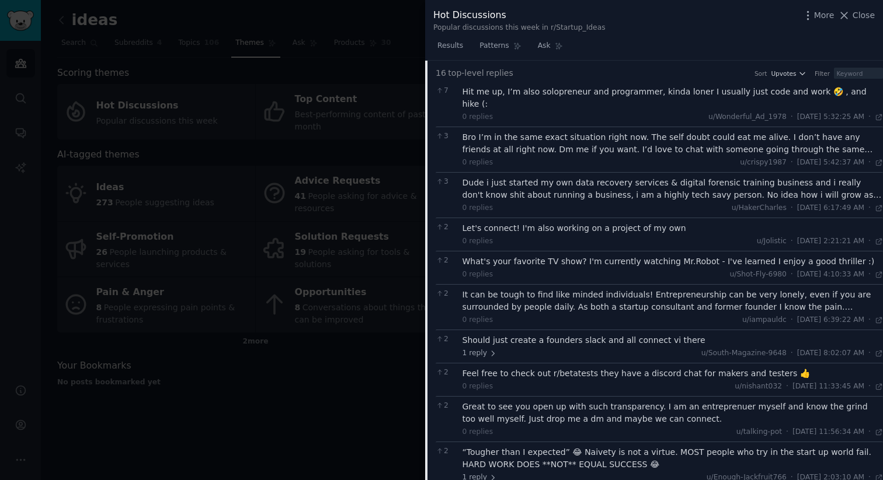
click at [664, 178] on div "Dude i just started my own data recovery services & digital forensic training b…" at bounding box center [672, 189] width 421 height 25
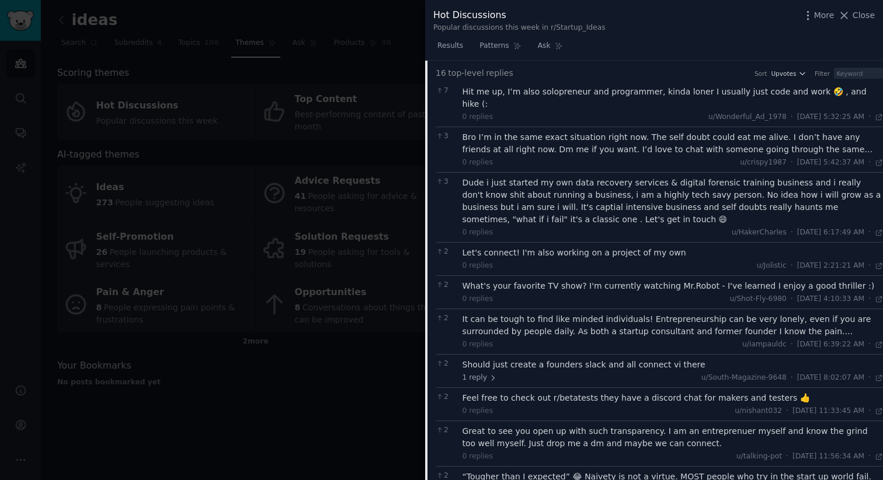
click at [661, 313] on div "It can be tough to find like minded individuals! Entrepreneurship can be very l…" at bounding box center [672, 325] width 421 height 25
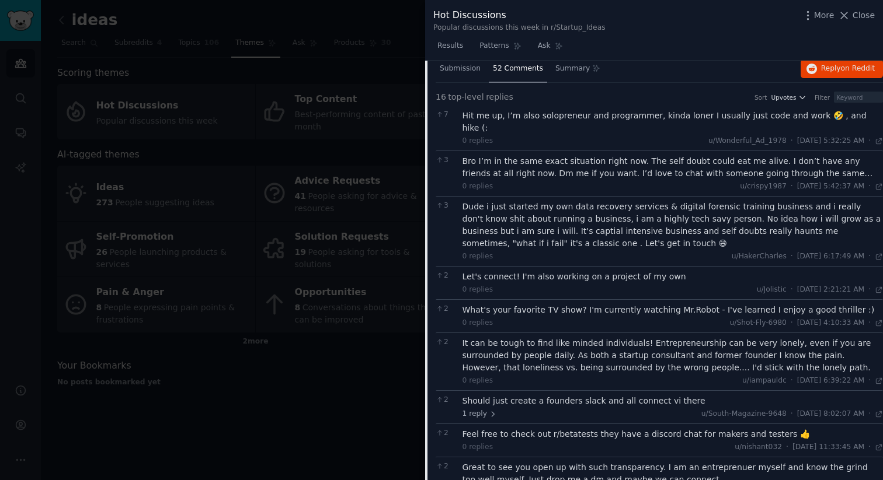
scroll to position [0, 0]
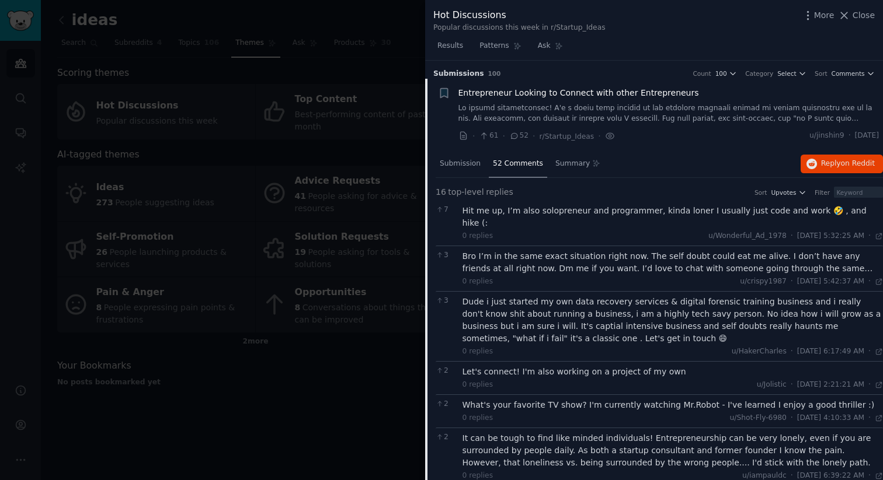
click at [483, 95] on span "Entrepreneur Looking to Connect with other Entrepreneurs" at bounding box center [578, 93] width 240 height 12
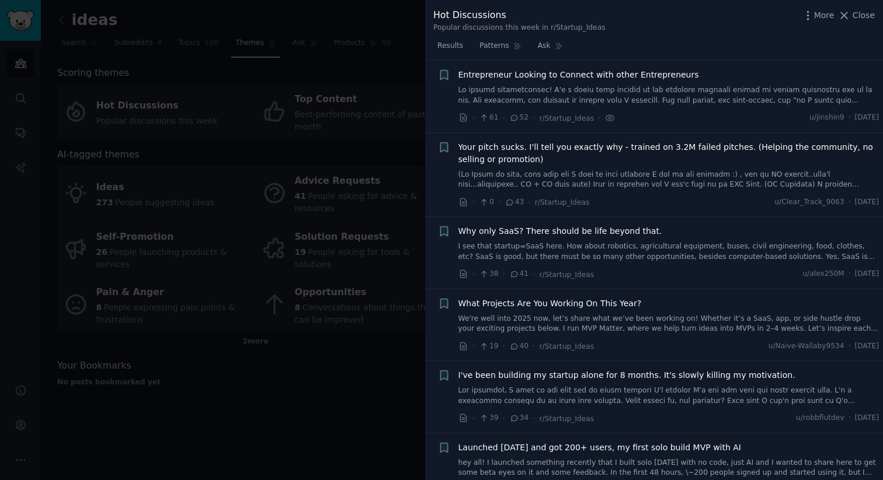
scroll to position [16, 0]
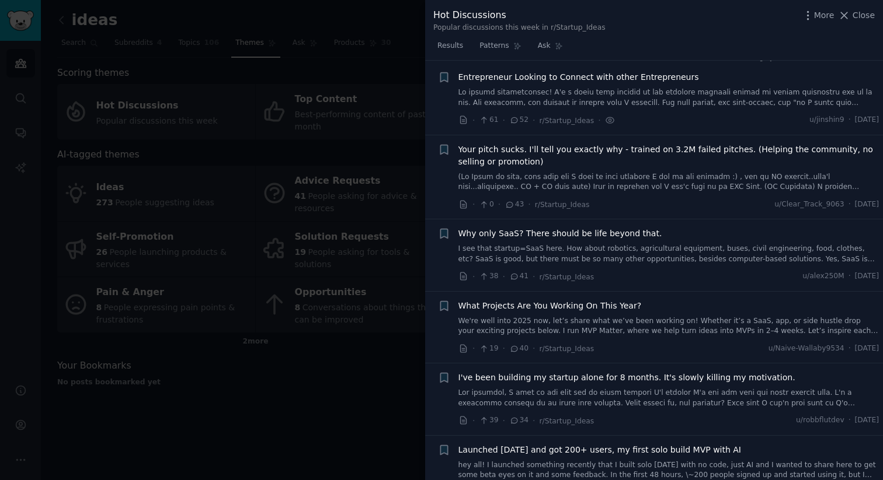
click at [536, 255] on link "I see that startup=SaaS here. How about robotics, agricultural equipment, buses…" at bounding box center [668, 254] width 421 height 20
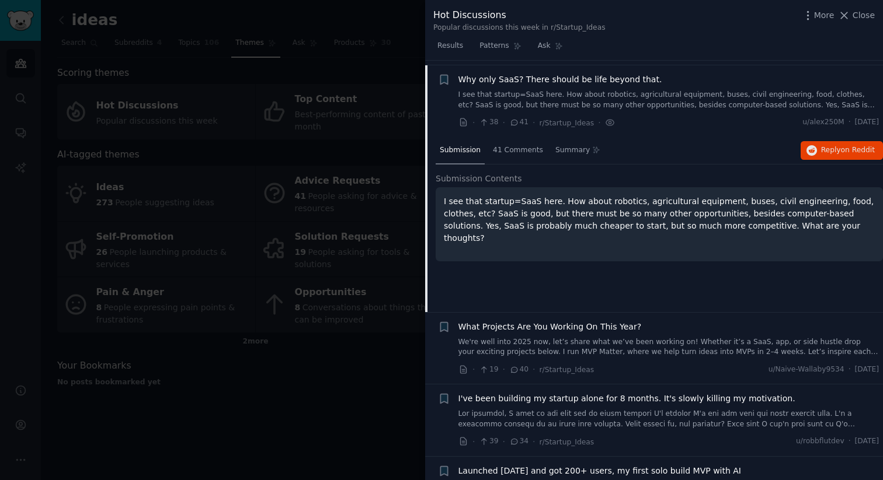
scroll to position [175, 0]
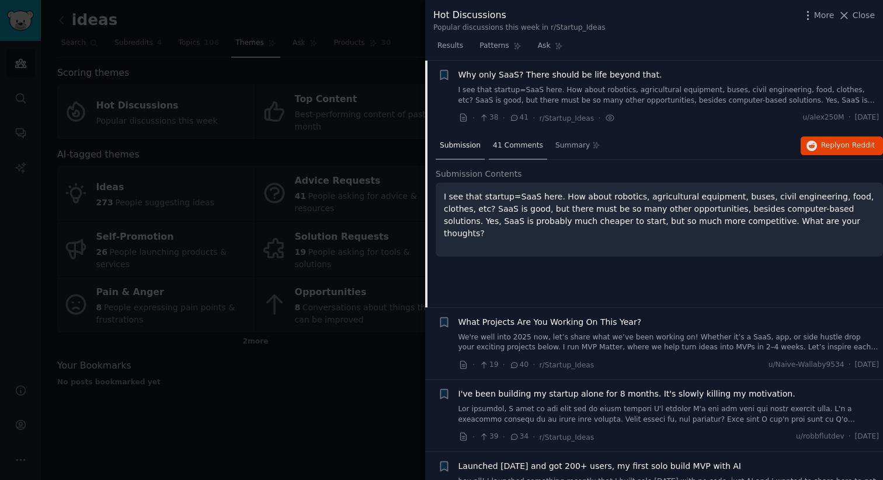
click at [523, 148] on span "41 Comments" at bounding box center [518, 146] width 50 height 11
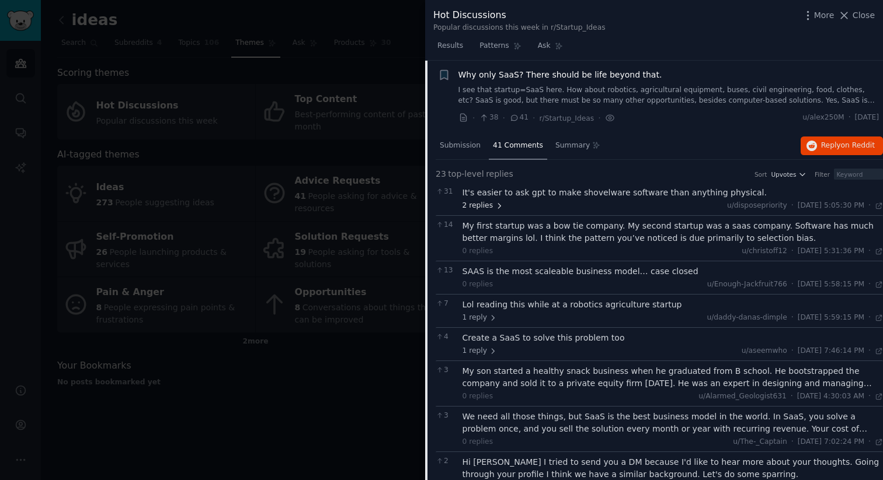
click at [495, 209] on icon at bounding box center [499, 206] width 8 height 8
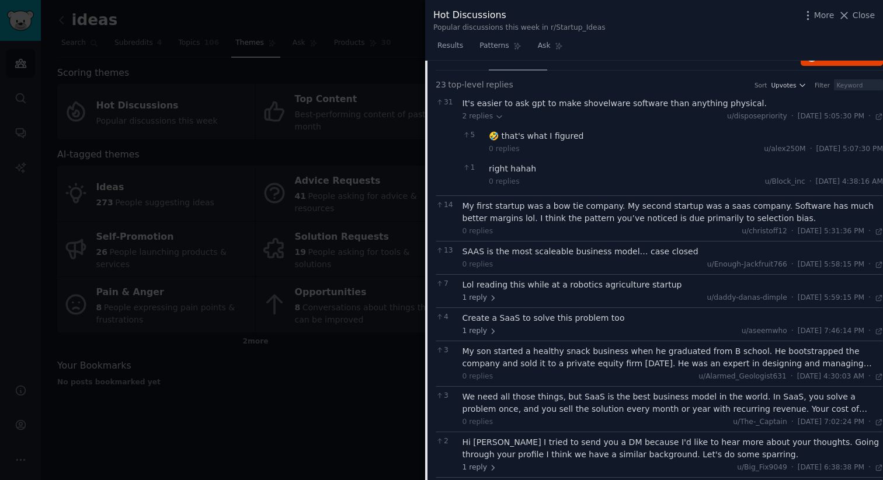
scroll to position [274, 0]
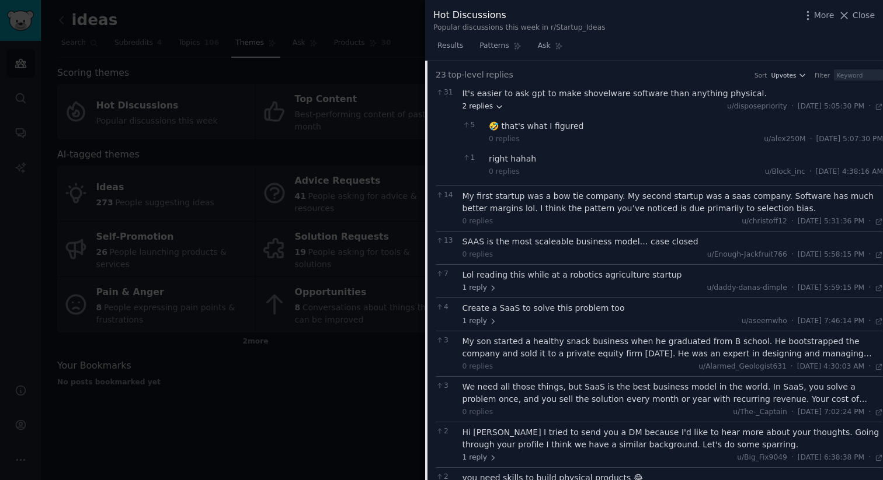
click at [479, 104] on span "2 replies" at bounding box center [482, 107] width 41 height 11
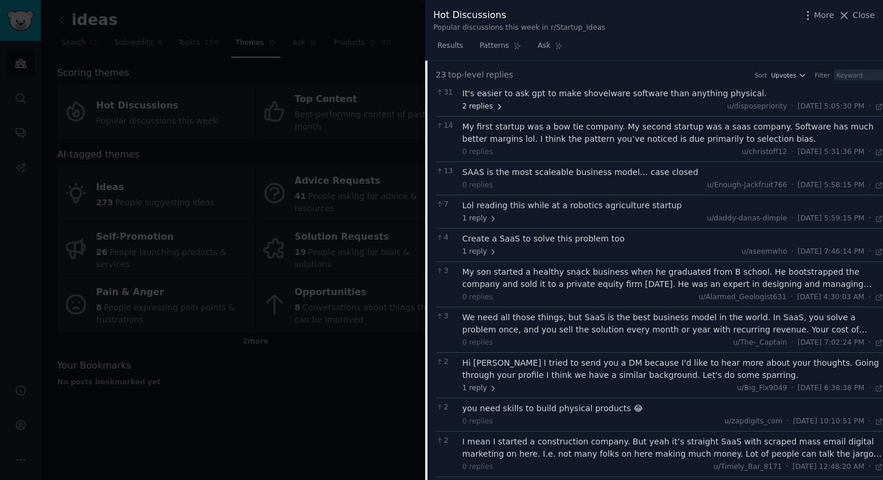
click at [490, 104] on span "2 replies" at bounding box center [482, 107] width 41 height 11
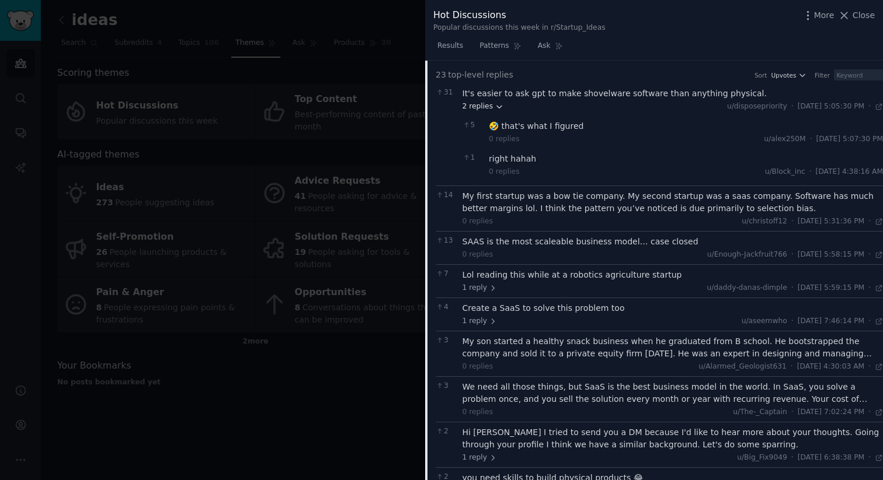
click at [490, 104] on span "2 replies" at bounding box center [482, 107] width 41 height 11
